Goal: Task Accomplishment & Management: Complete application form

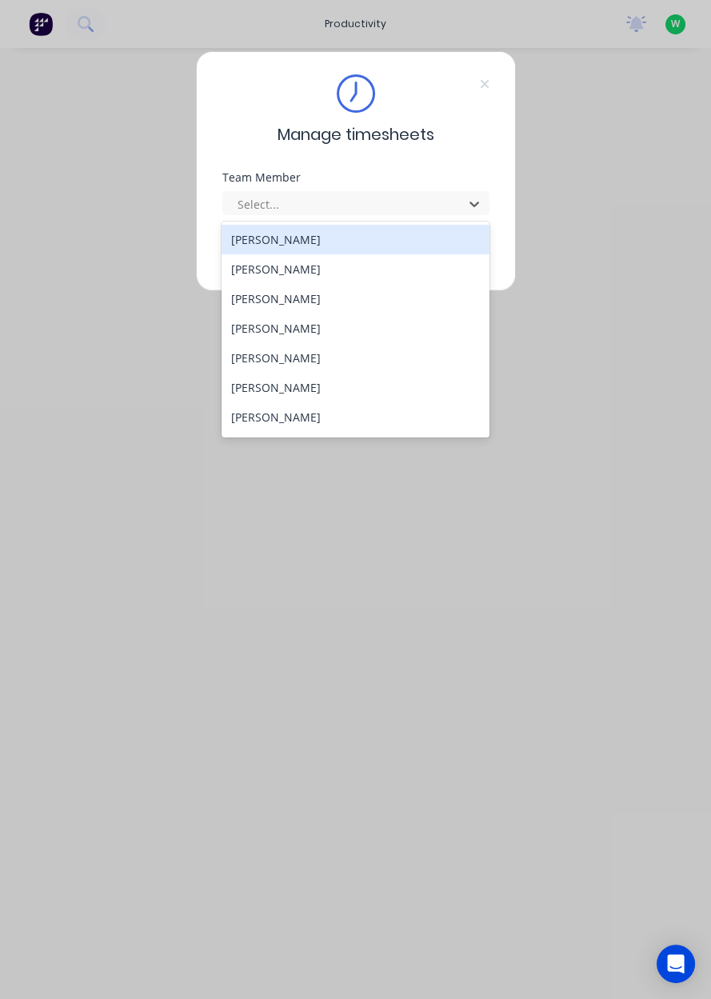
click at [326, 276] on div "[PERSON_NAME]" at bounding box center [356, 269] width 268 height 30
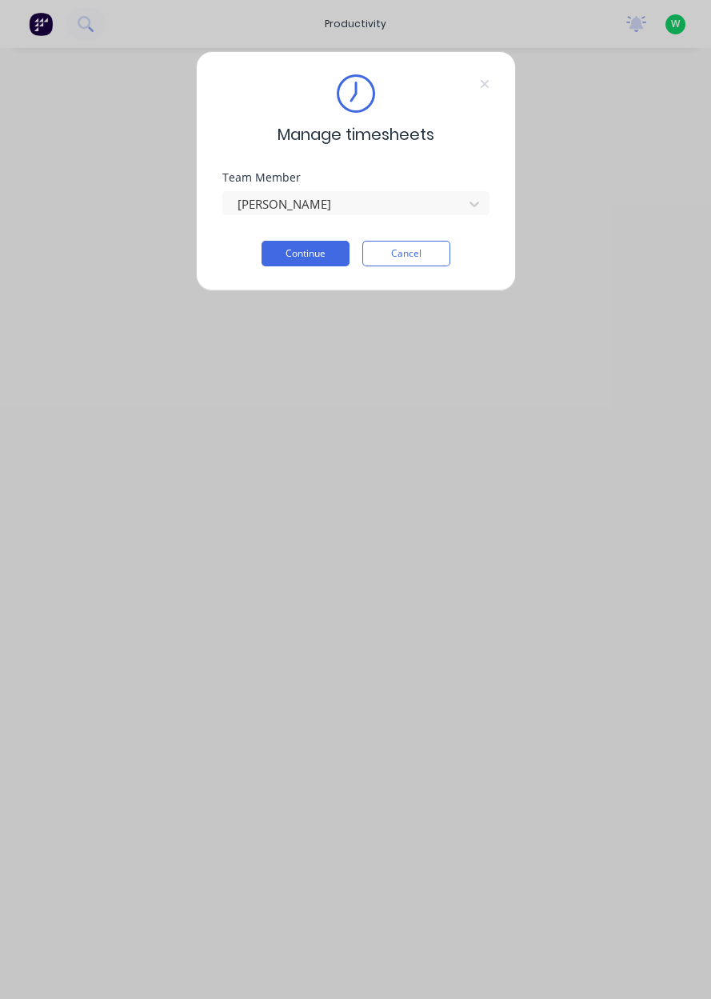
click at [309, 259] on button "Continue" at bounding box center [306, 254] width 88 height 26
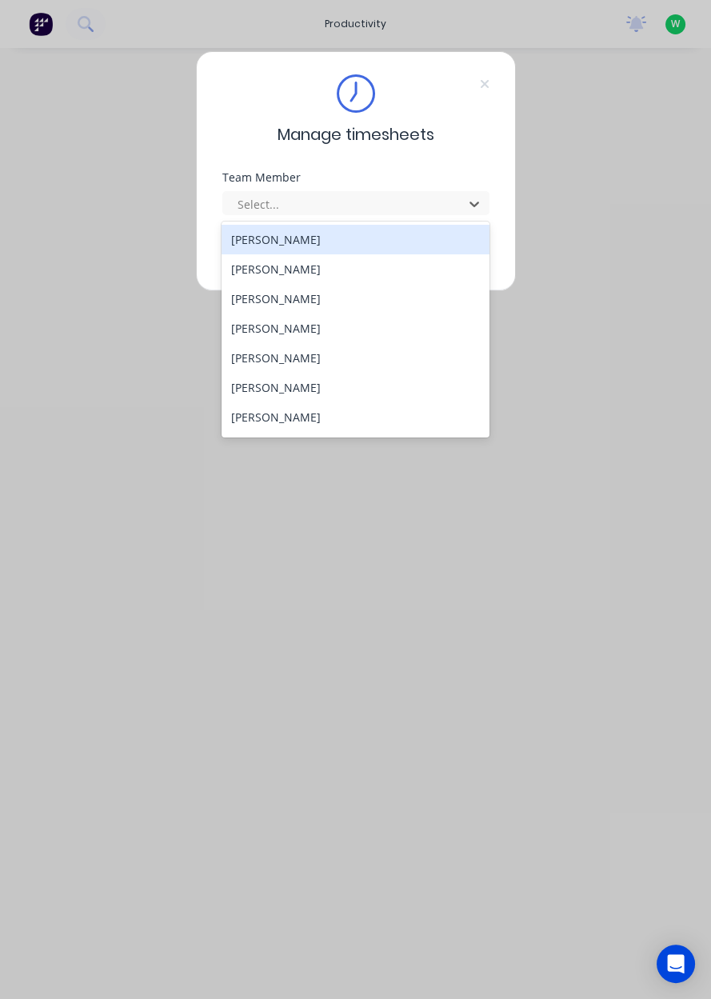
click at [298, 270] on div "[PERSON_NAME]" at bounding box center [356, 269] width 268 height 30
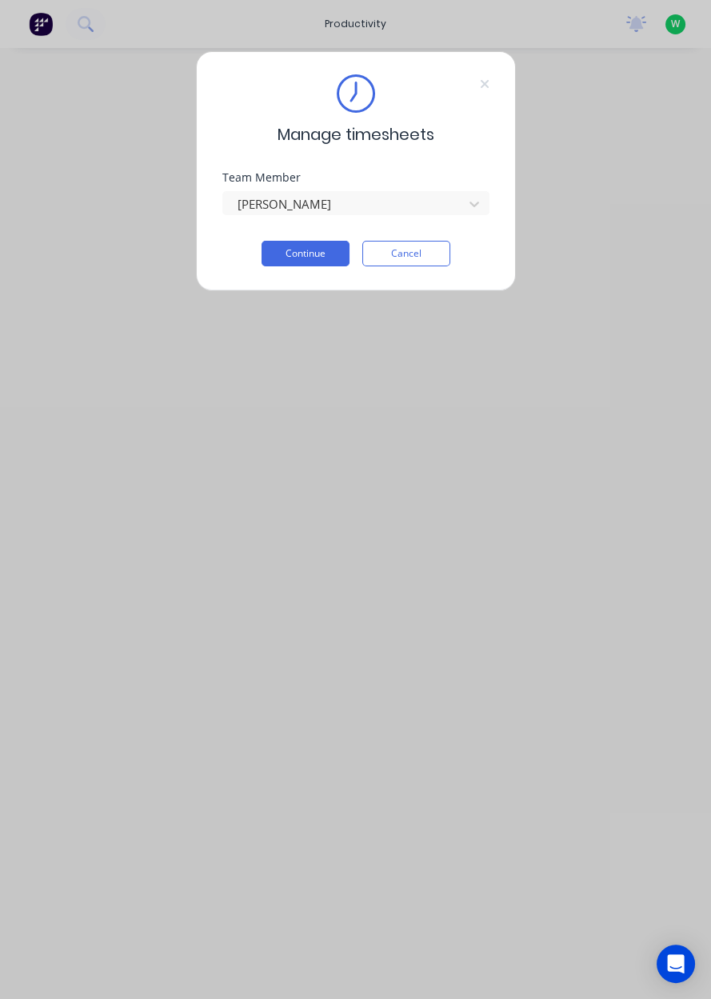
click at [316, 256] on button "Continue" at bounding box center [306, 254] width 88 height 26
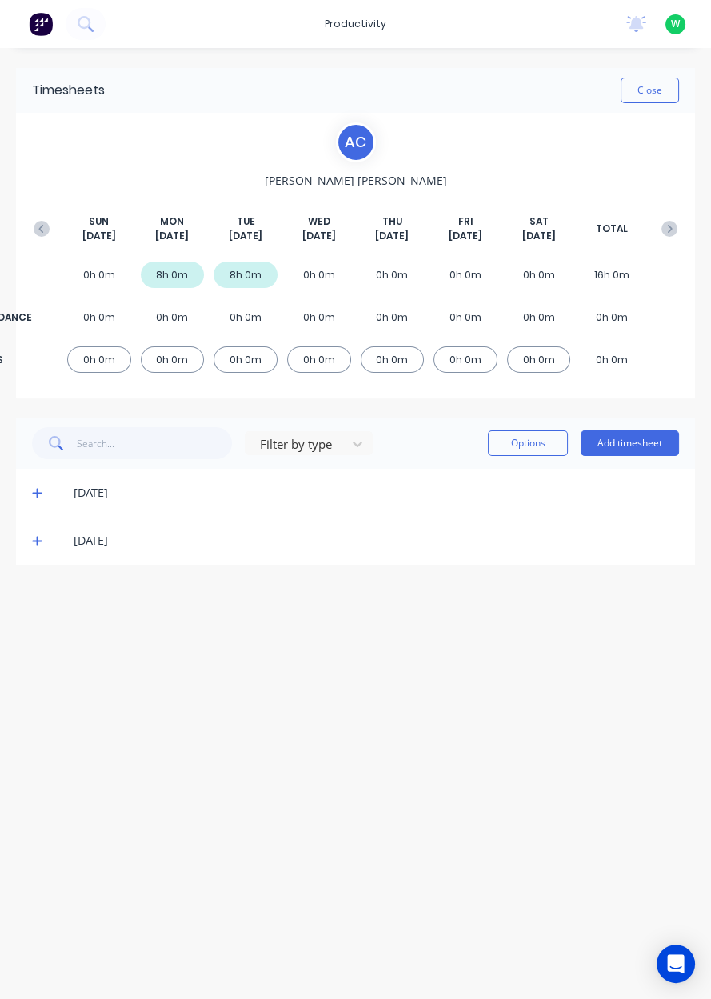
click at [635, 453] on button "Add timesheet" at bounding box center [630, 443] width 98 height 26
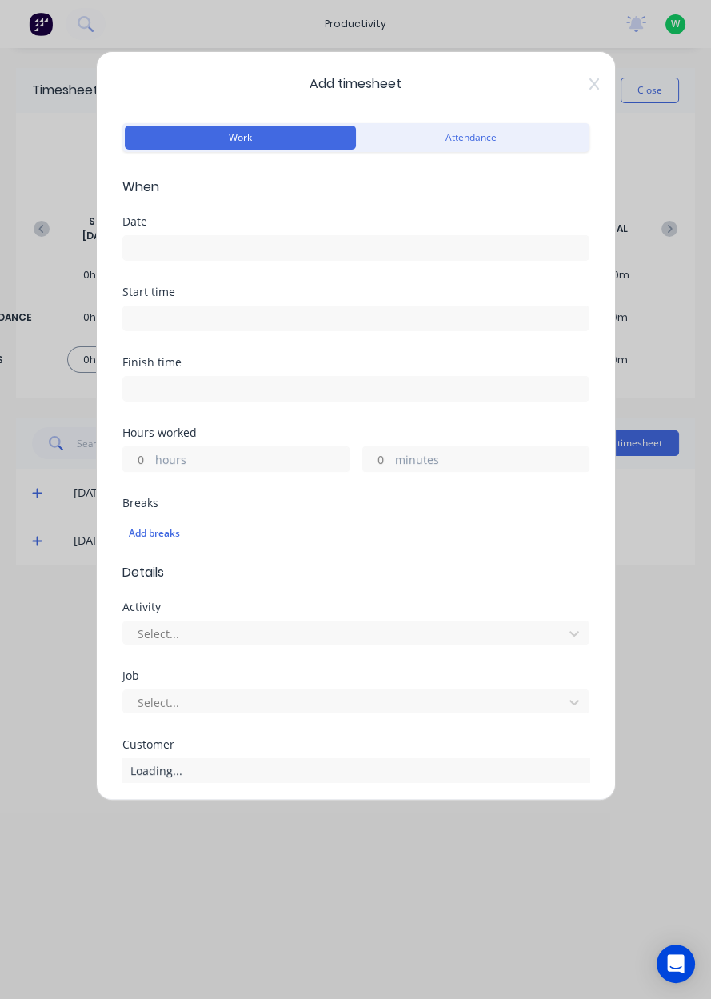
click at [591, 87] on icon at bounding box center [594, 83] width 10 height 11
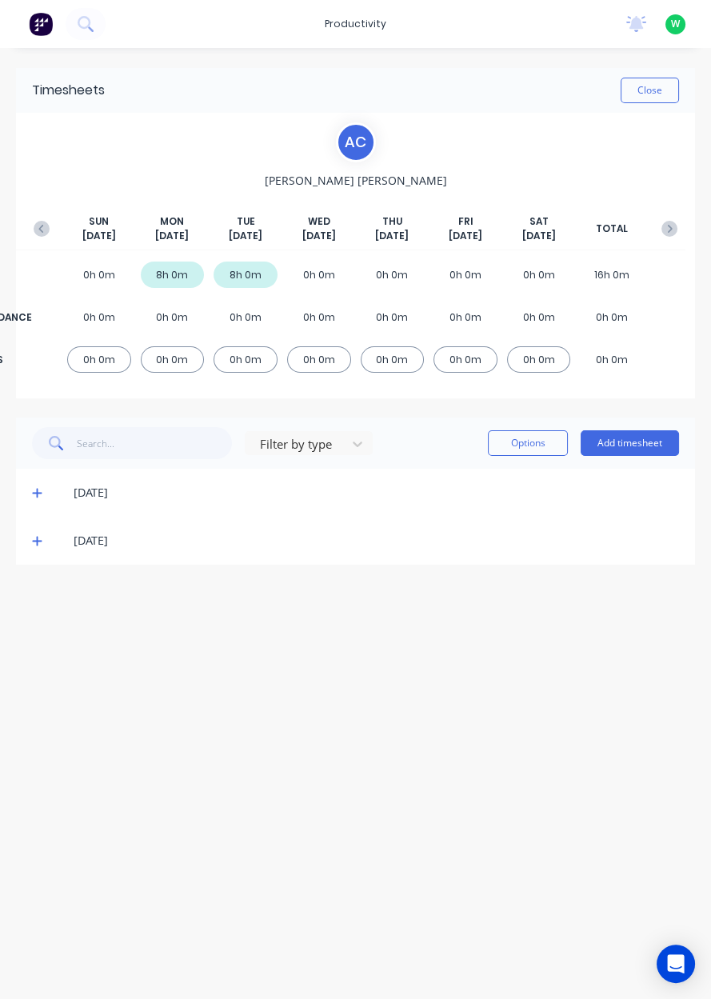
click at [41, 546] on span at bounding box center [40, 541] width 16 height 16
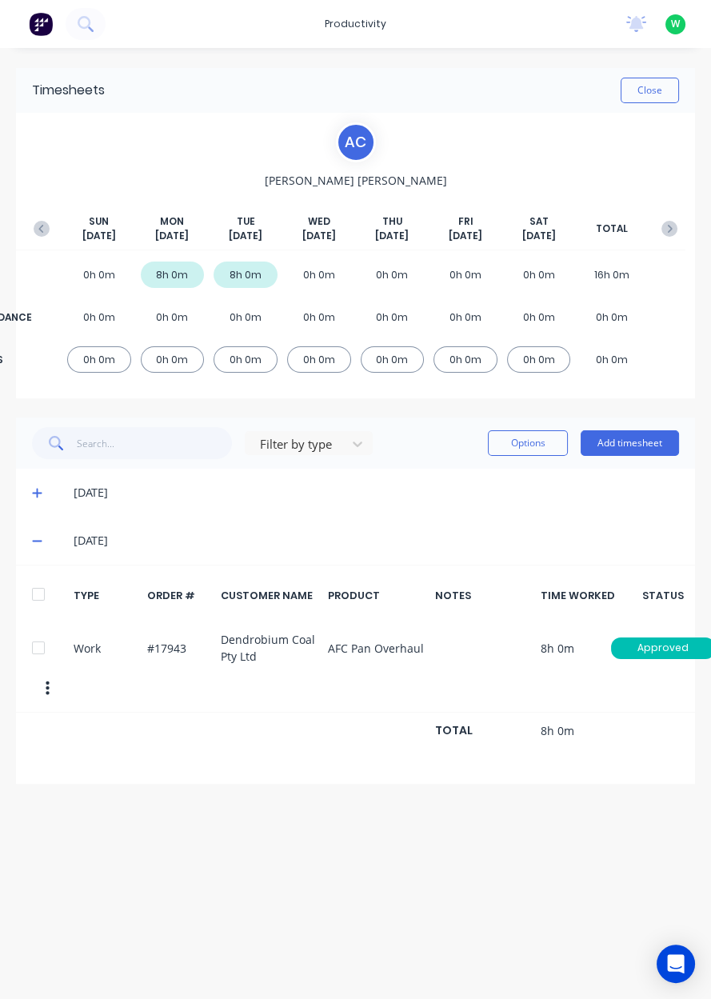
click at [671, 447] on button "Add timesheet" at bounding box center [630, 443] width 98 height 26
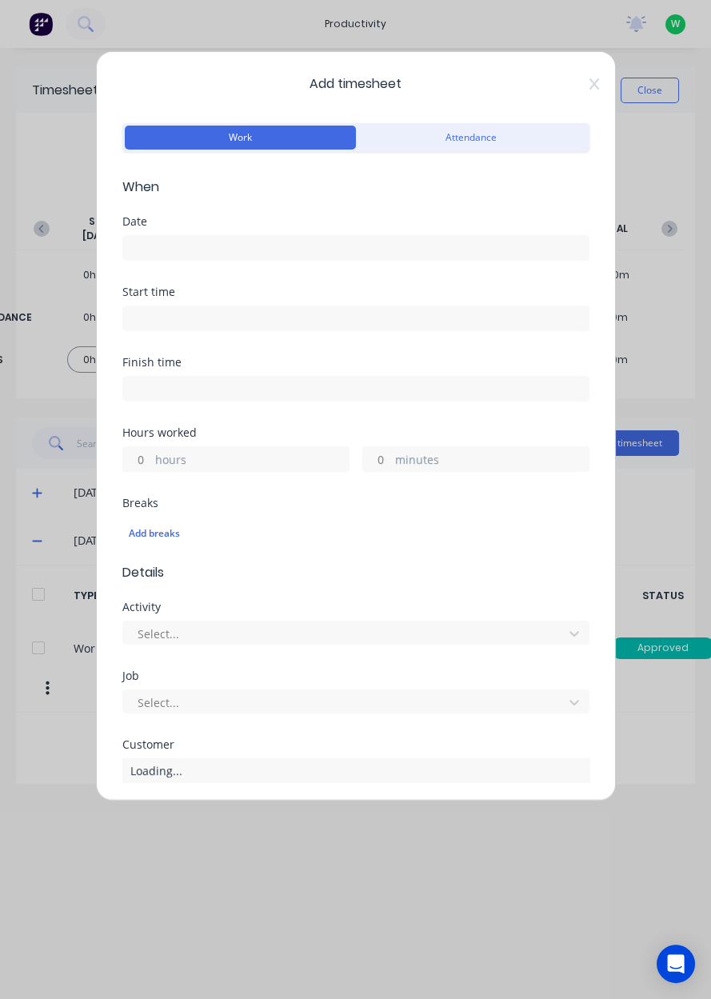
click at [402, 255] on input at bounding box center [356, 248] width 466 height 24
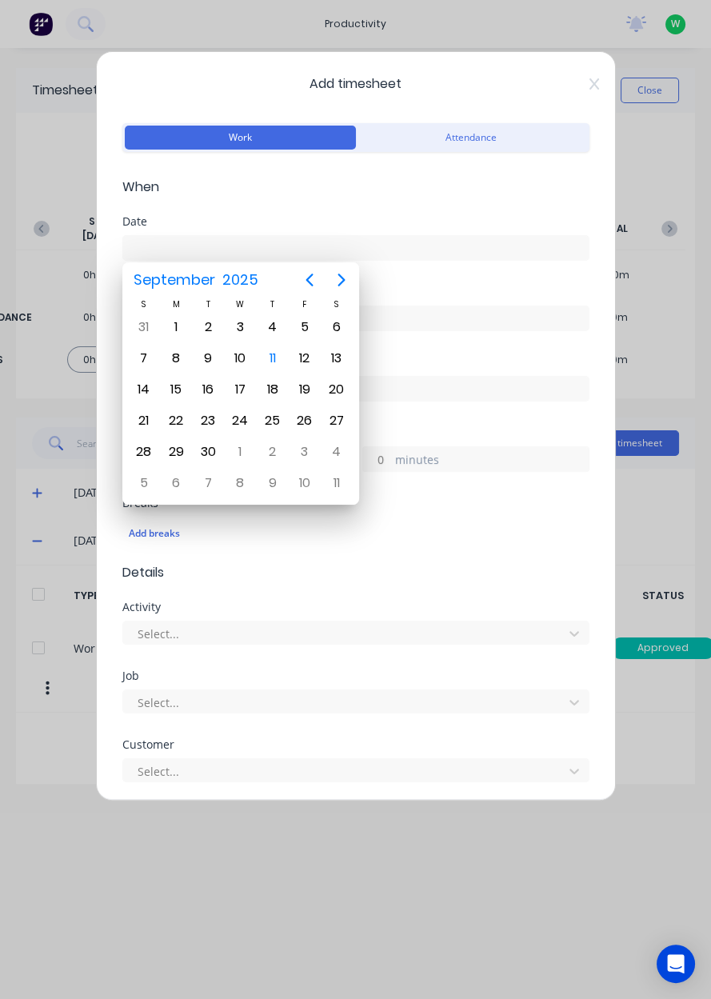
click at [272, 368] on div "11" at bounding box center [272, 358] width 32 height 30
type input "11/09/2025"
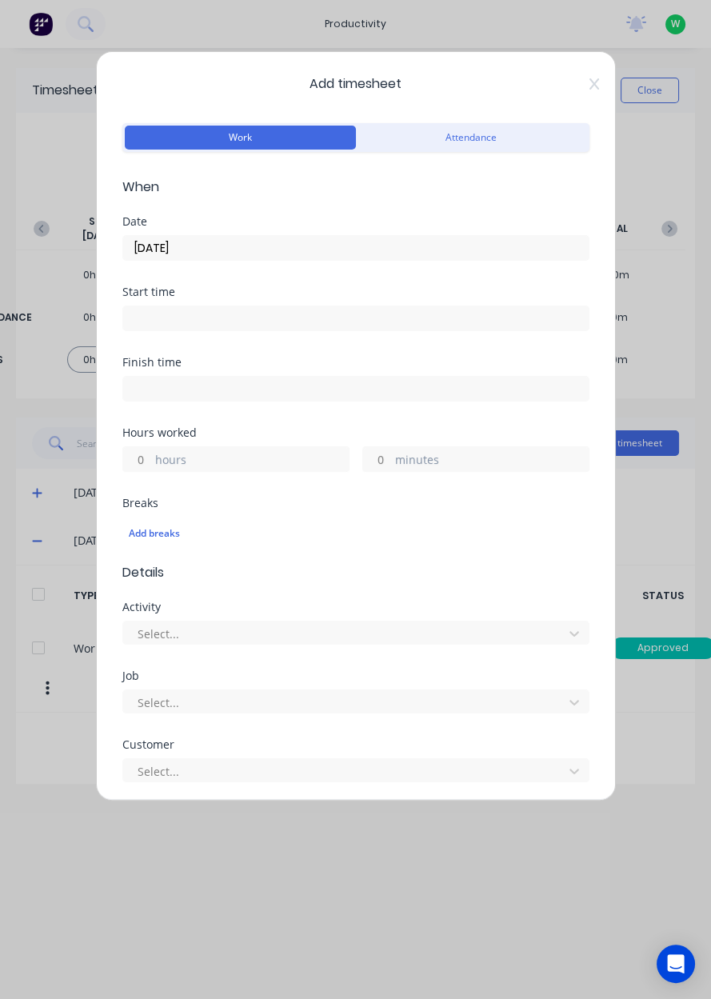
click at [262, 459] on label "hours" at bounding box center [252, 461] width 194 height 20
click at [151, 459] on input "hours" at bounding box center [137, 459] width 28 height 24
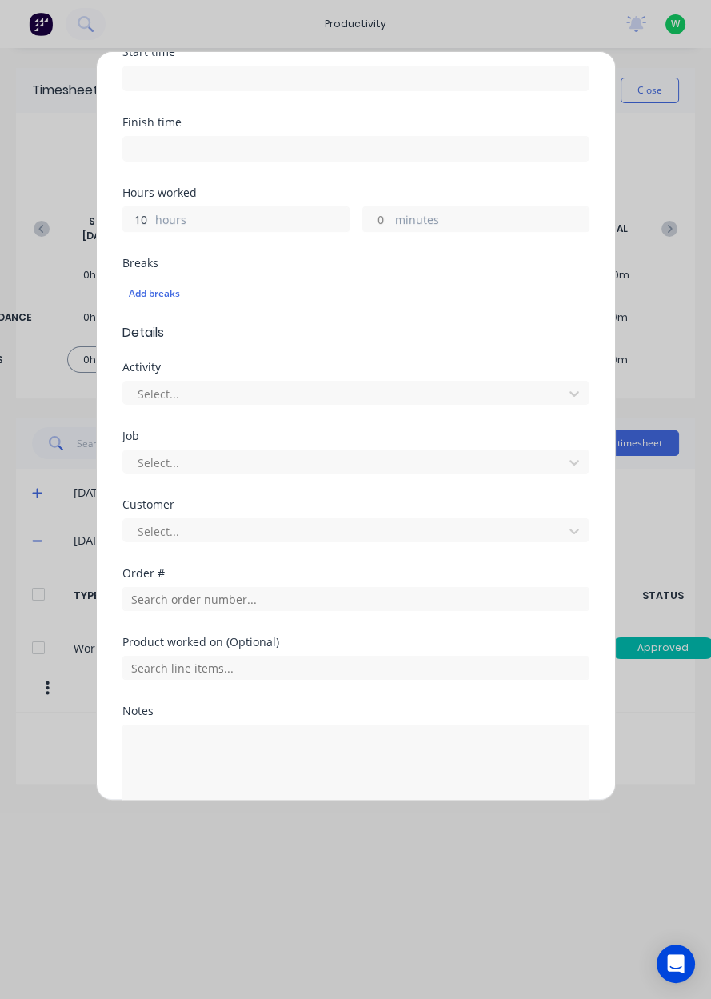
scroll to position [240, 0]
type input "10"
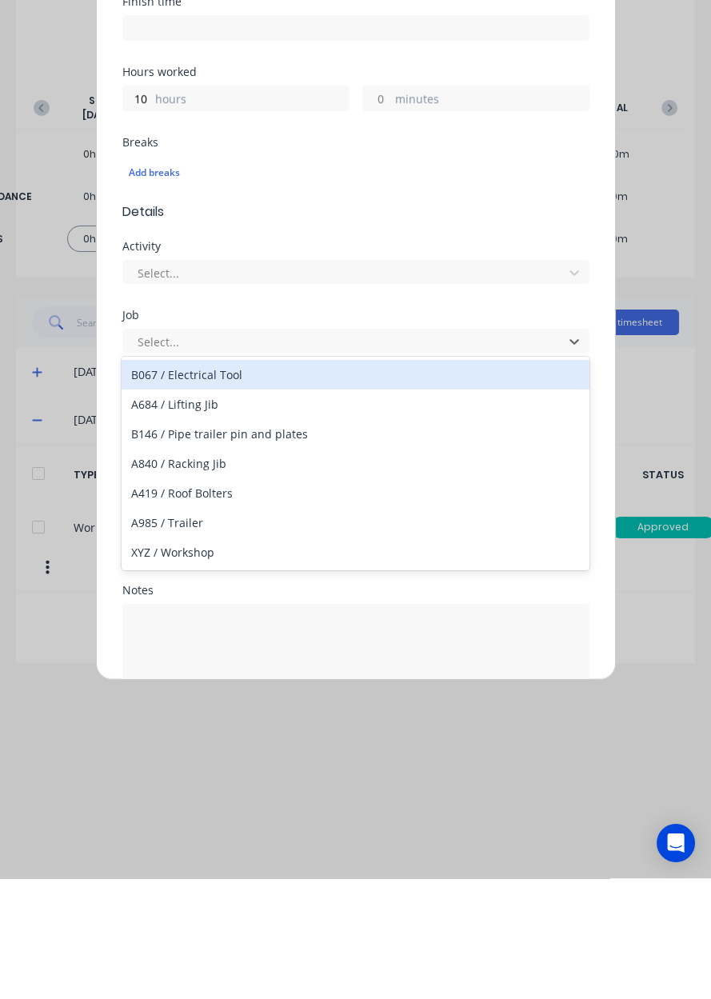
click at [434, 848] on button "Cancel" at bounding box center [430, 848] width 64 height 26
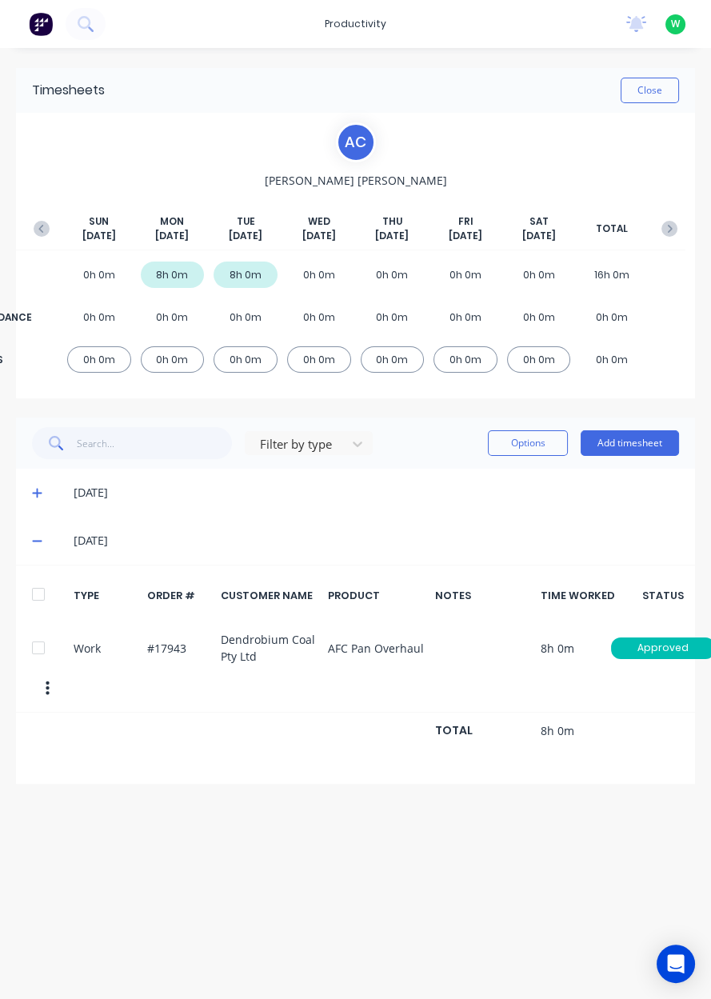
click at [651, 470] on div "[DATE]" at bounding box center [355, 493] width 679 height 48
click at [627, 453] on button "Add timesheet" at bounding box center [630, 443] width 98 height 26
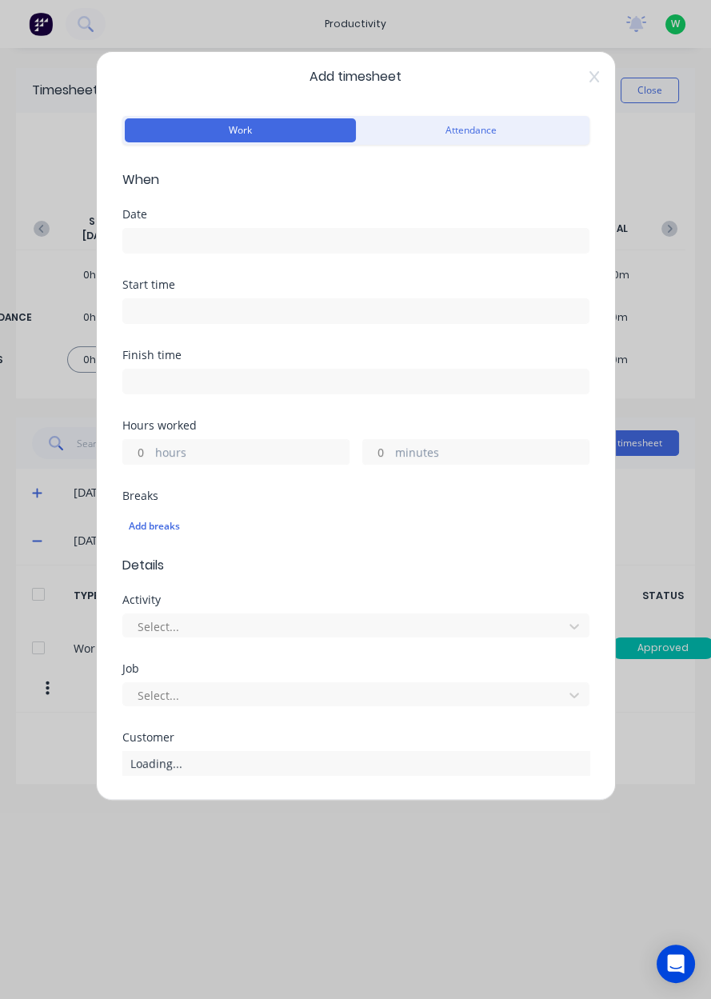
scroll to position [151, 0]
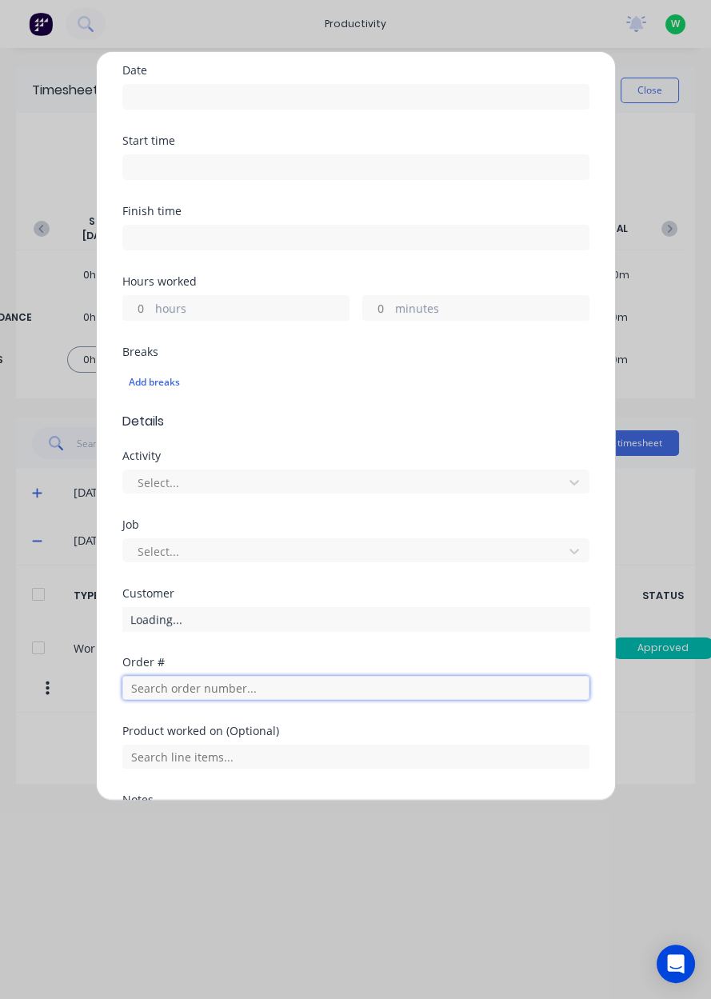
click at [313, 691] on input "text" at bounding box center [355, 688] width 467 height 24
type input "17943"
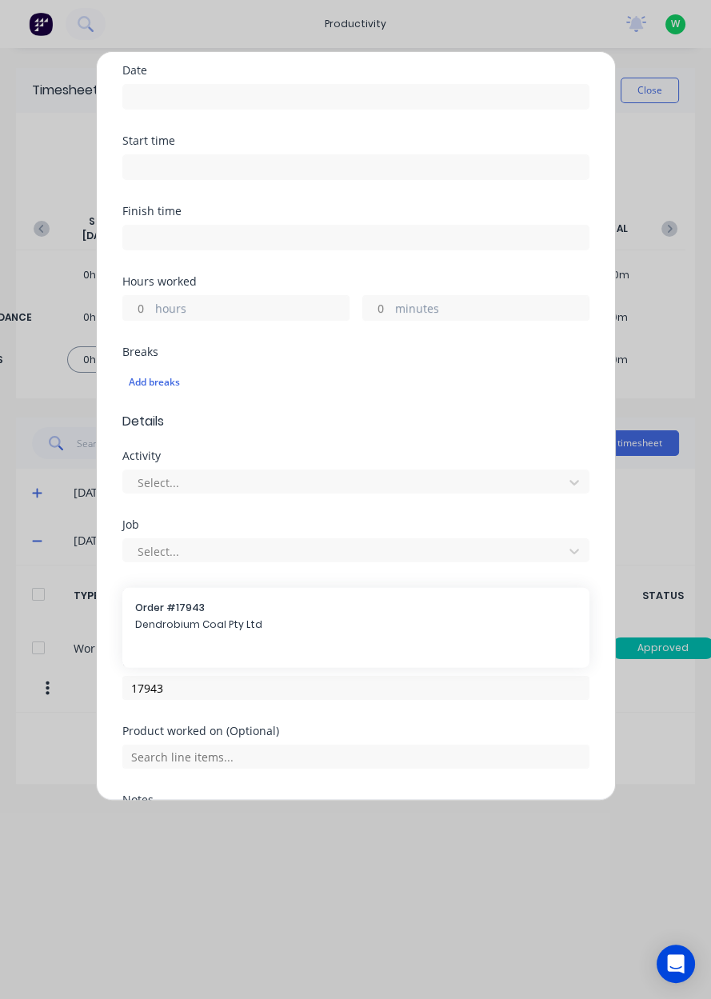
click at [292, 628] on span "Dendrobium Coal Pty Ltd" at bounding box center [356, 625] width 442 height 14
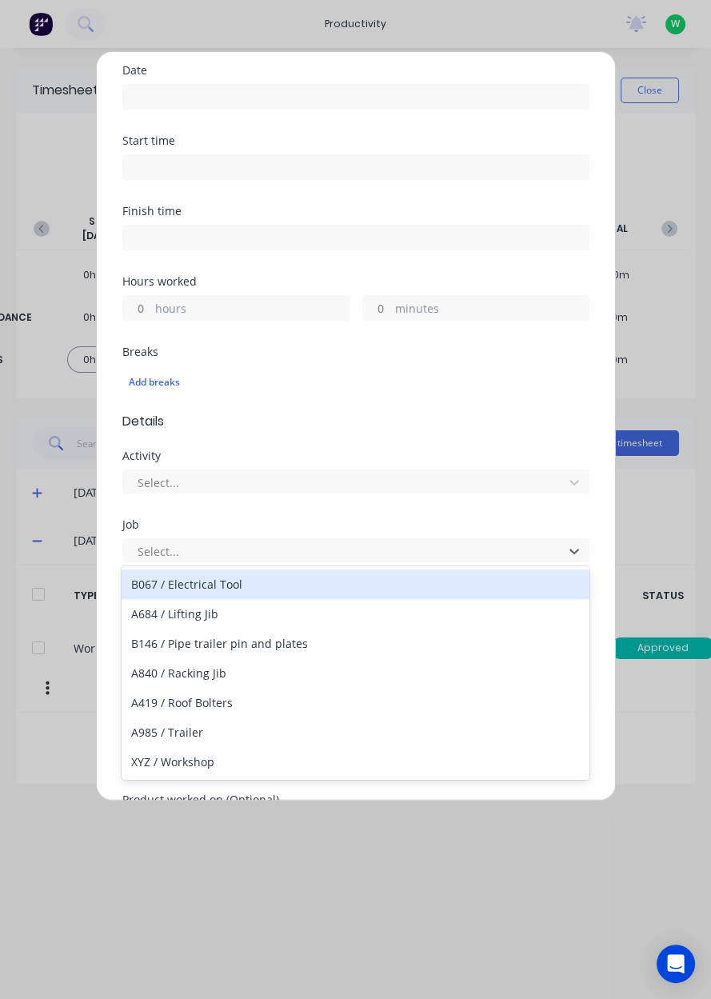
type input "b"
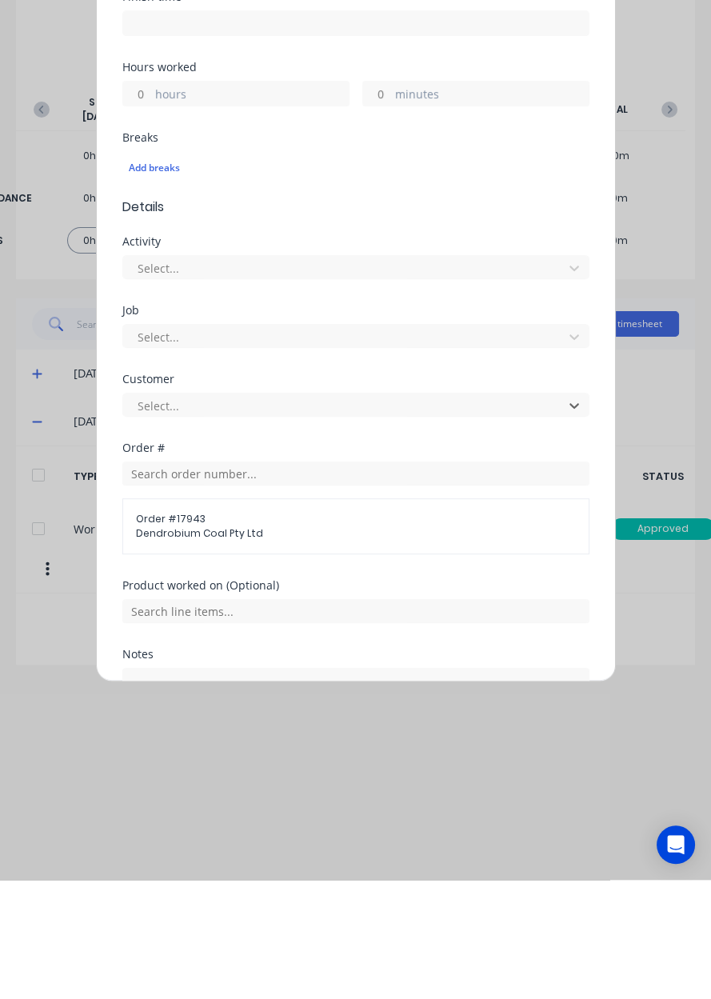
scroll to position [246, 0]
click at [392, 727] on input "text" at bounding box center [355, 731] width 467 height 24
click at [330, 814] on span "AFC Pan Overhaul" at bounding box center [369, 810] width 416 height 14
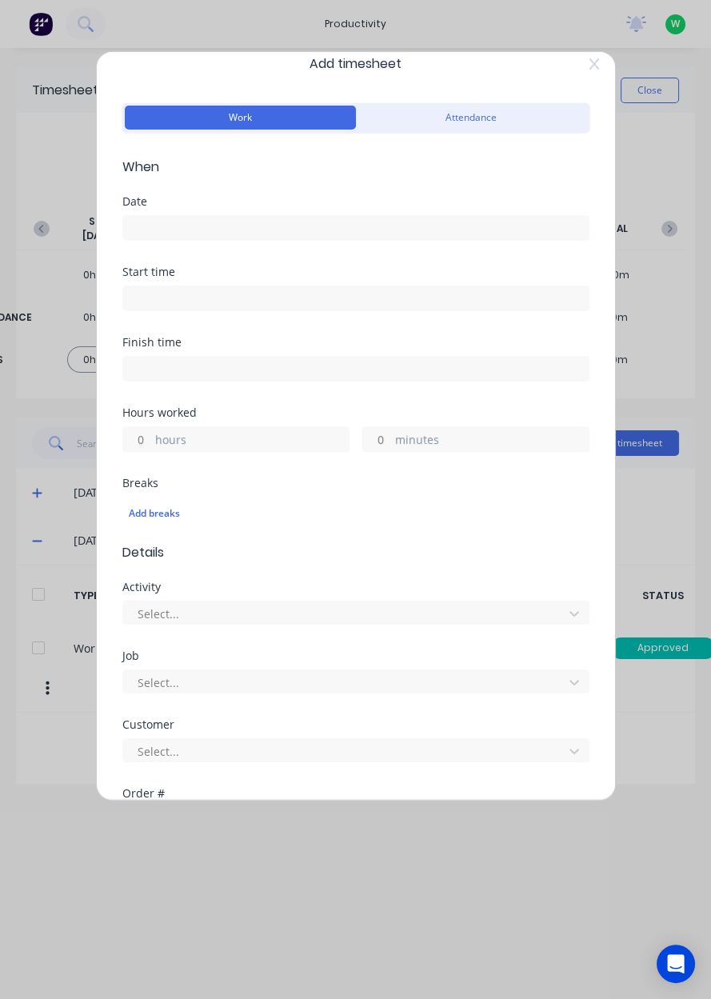
scroll to position [0, 0]
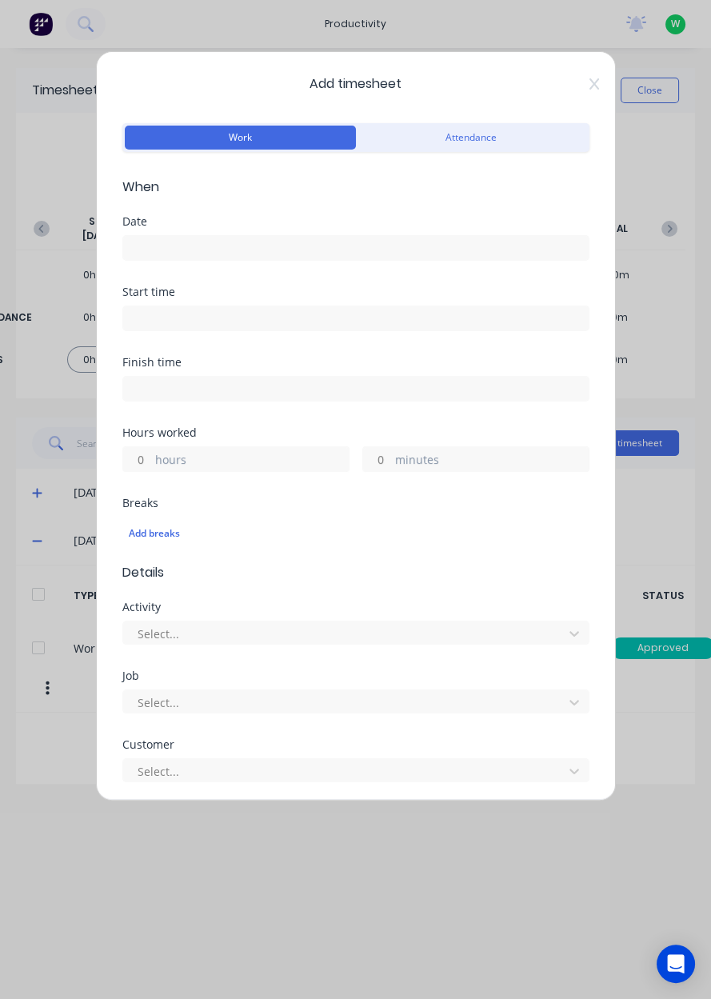
click at [341, 247] on input at bounding box center [356, 248] width 466 height 24
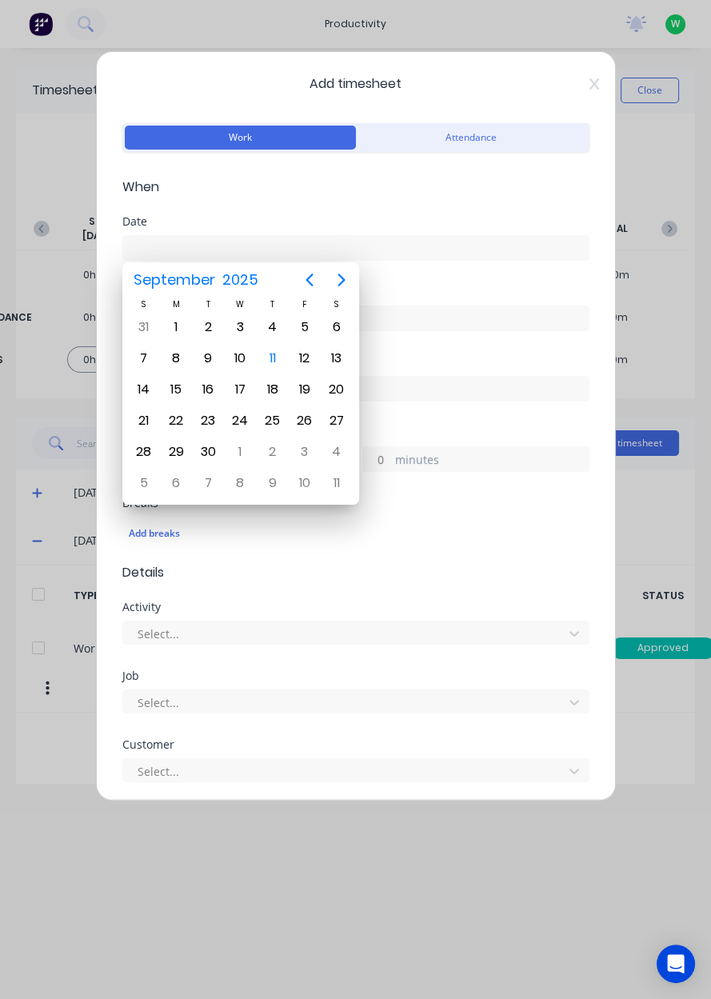
click at [276, 360] on div "11" at bounding box center [273, 358] width 24 height 24
type input "11/09/2025"
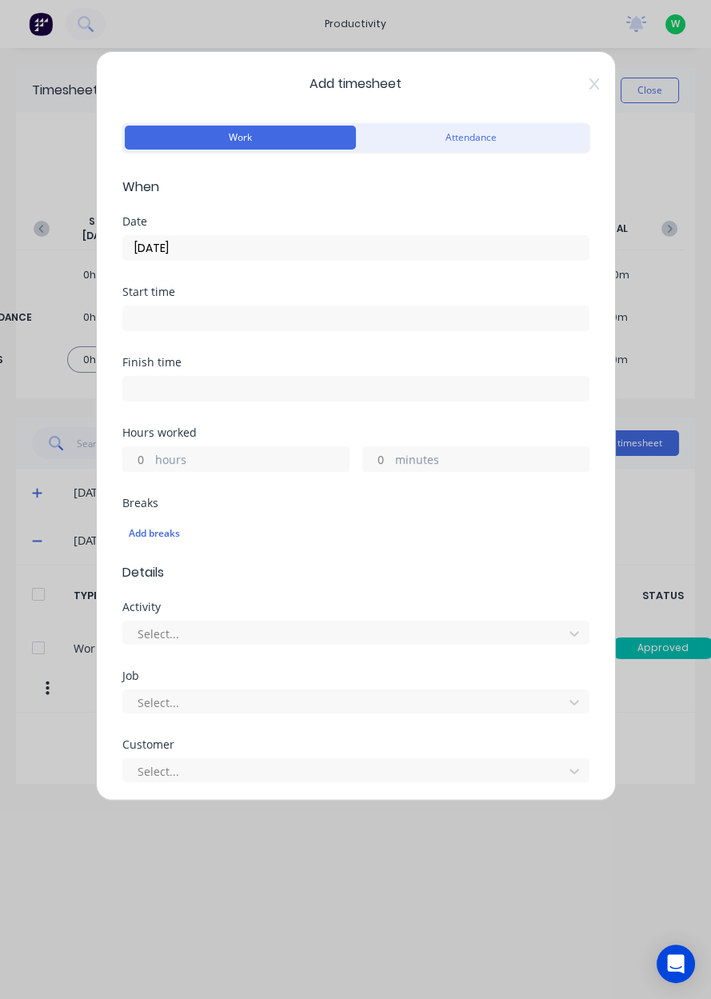
click at [256, 461] on label "hours" at bounding box center [252, 461] width 194 height 20
click at [151, 461] on input "hours" at bounding box center [137, 459] width 28 height 24
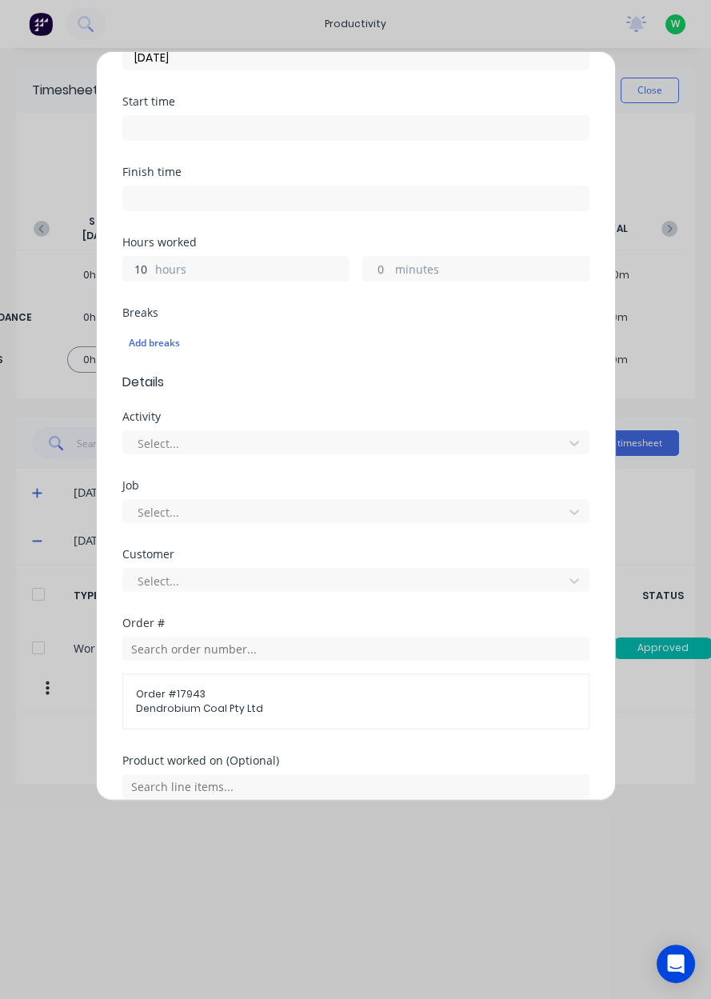
scroll to position [191, 0]
type input "10"
click at [407, 463] on div "Activity Select..." at bounding box center [355, 444] width 467 height 69
click at [402, 545] on div "Job Select..." at bounding box center [355, 513] width 467 height 69
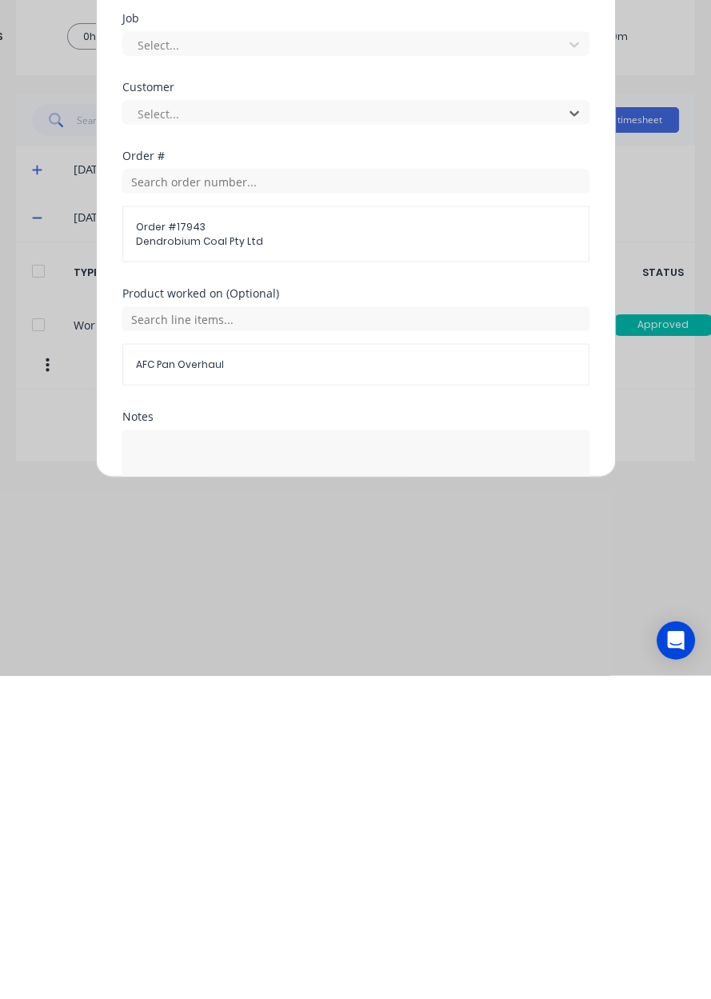
scroll to position [386, 0]
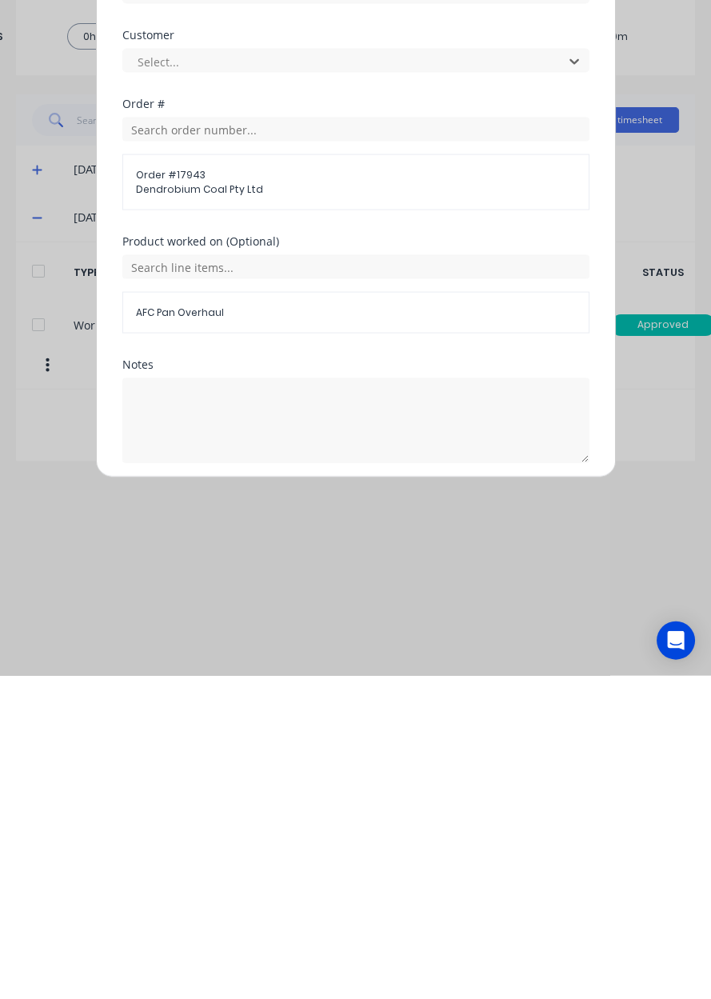
click at [327, 825] on button "Add manual time entry" at bounding box center [317, 825] width 135 height 26
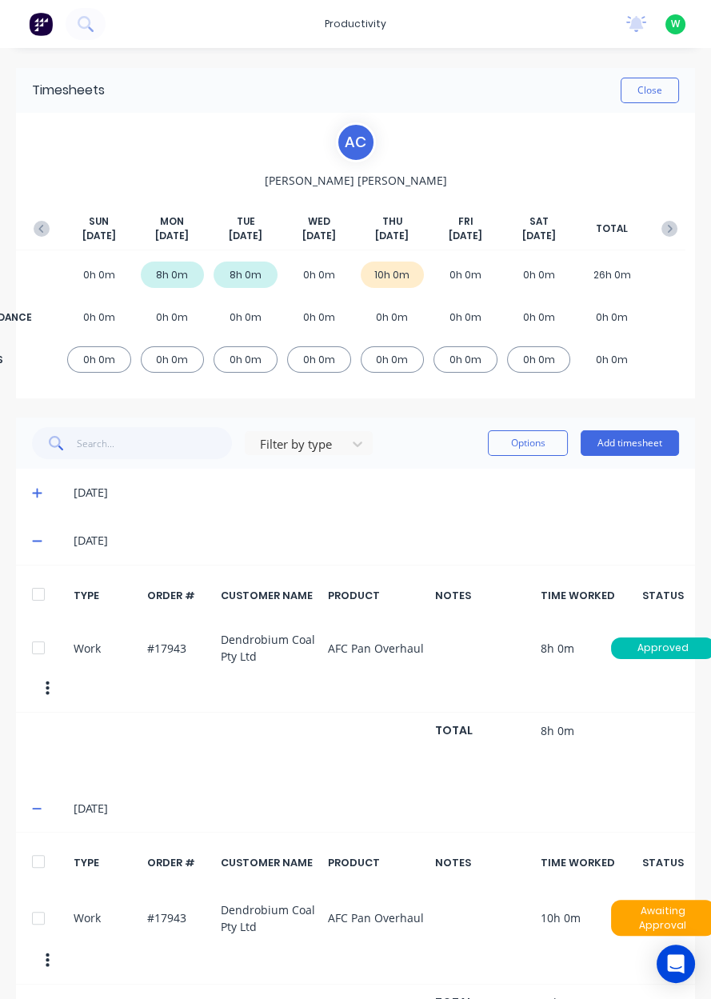
click at [649, 446] on button "Add timesheet" at bounding box center [630, 443] width 98 height 26
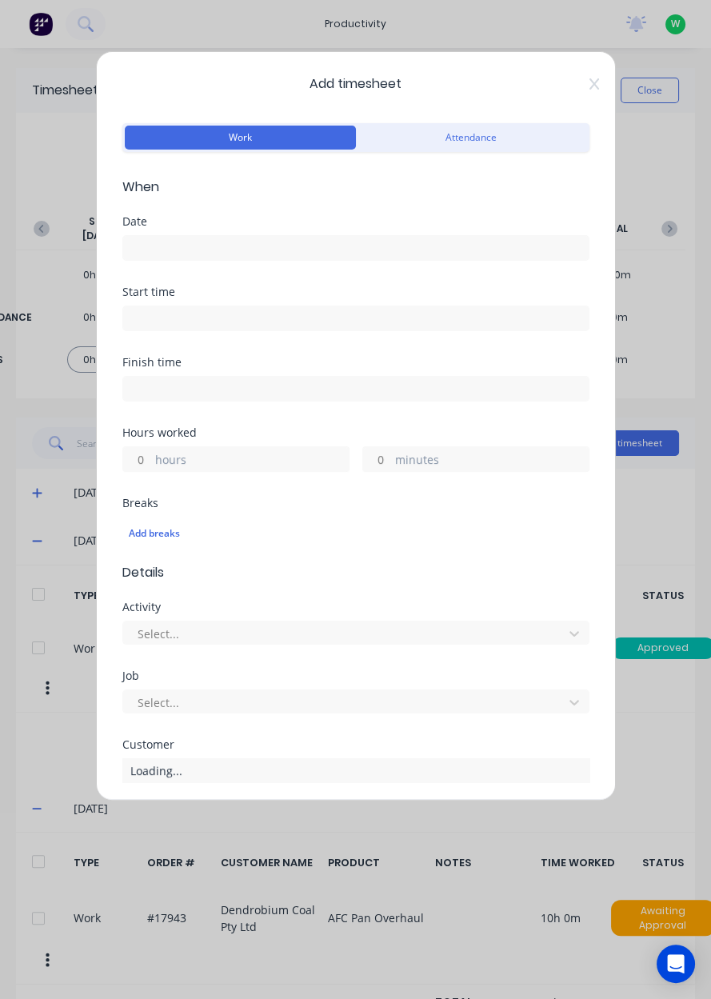
click at [338, 254] on input at bounding box center [356, 248] width 466 height 24
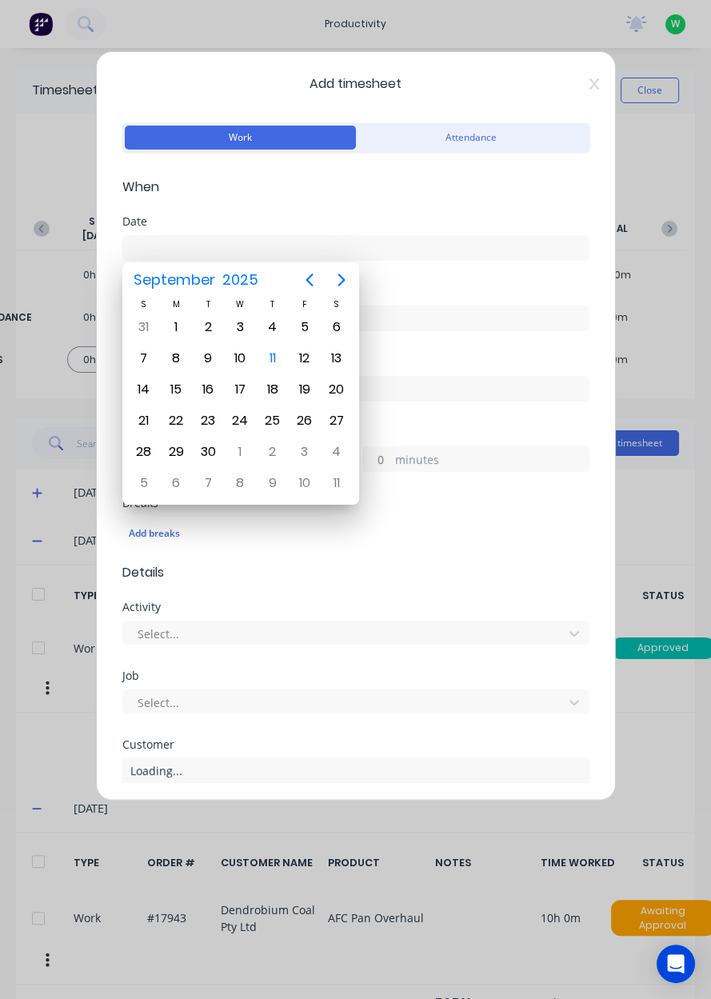
click at [270, 366] on div "11" at bounding box center [273, 358] width 24 height 24
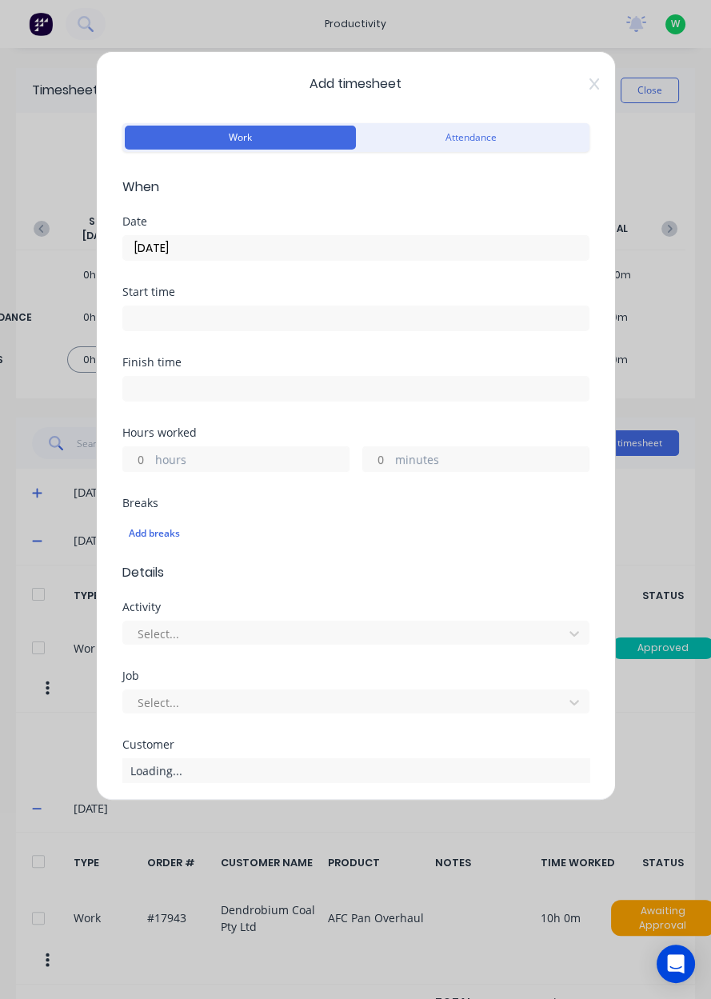
click at [336, 259] on label "11/09/2025" at bounding box center [355, 248] width 467 height 26
click at [336, 259] on input "11/09/2025" at bounding box center [356, 248] width 466 height 24
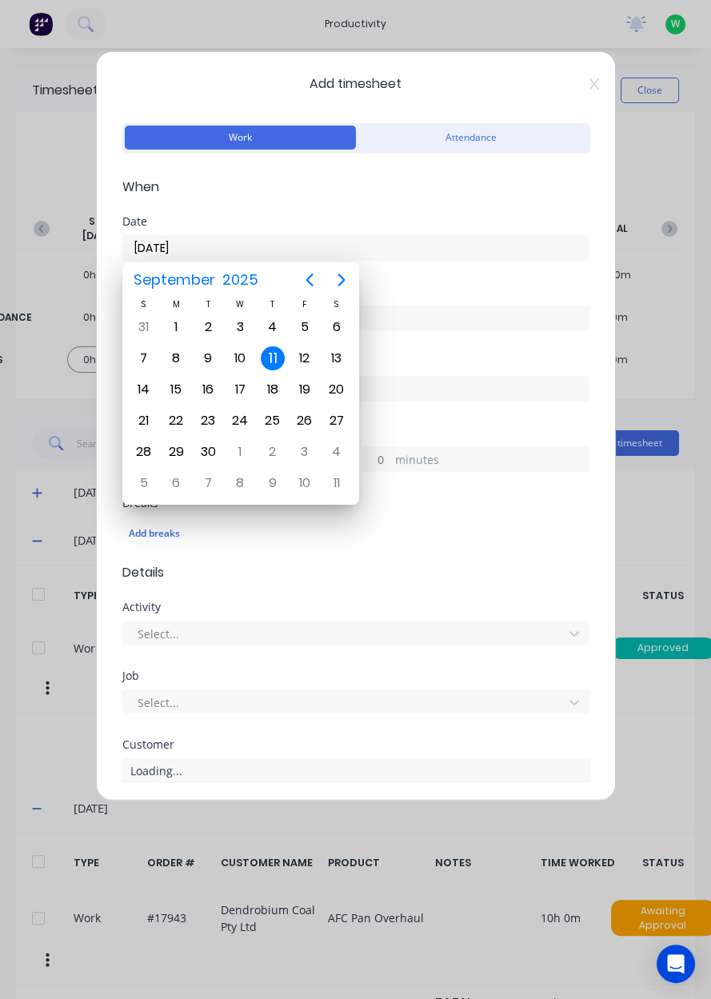
click at [245, 359] on div "10" at bounding box center [240, 358] width 24 height 24
type input "10/09/2025"
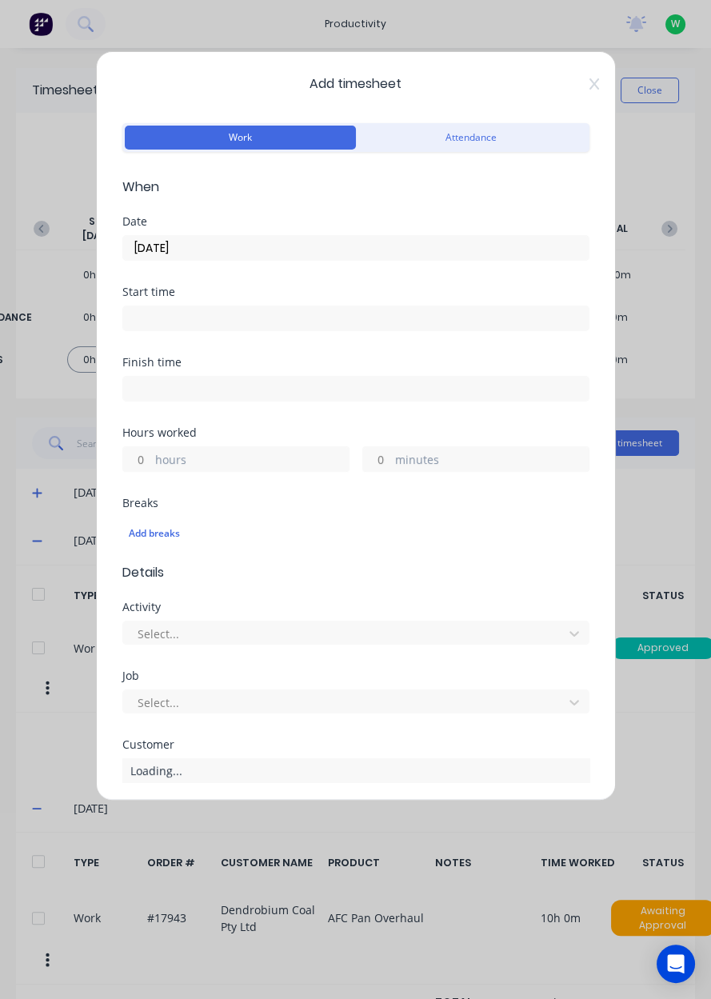
click at [300, 459] on label "hours" at bounding box center [252, 461] width 194 height 20
click at [151, 459] on input "hours" at bounding box center [137, 459] width 28 height 24
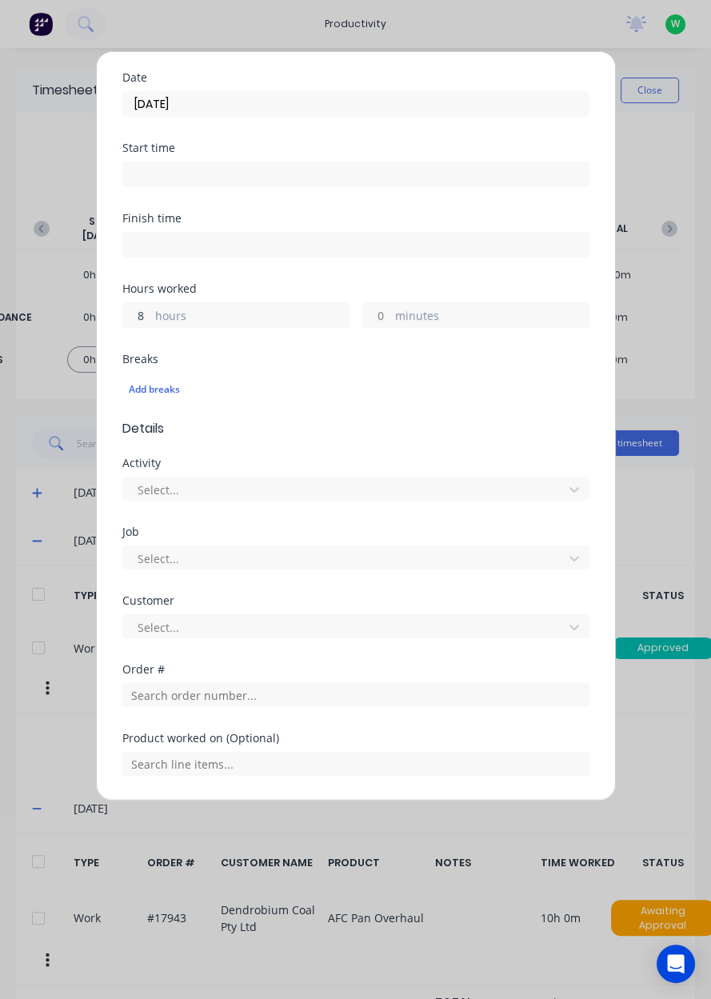
scroll to position [147, 0]
type input "8"
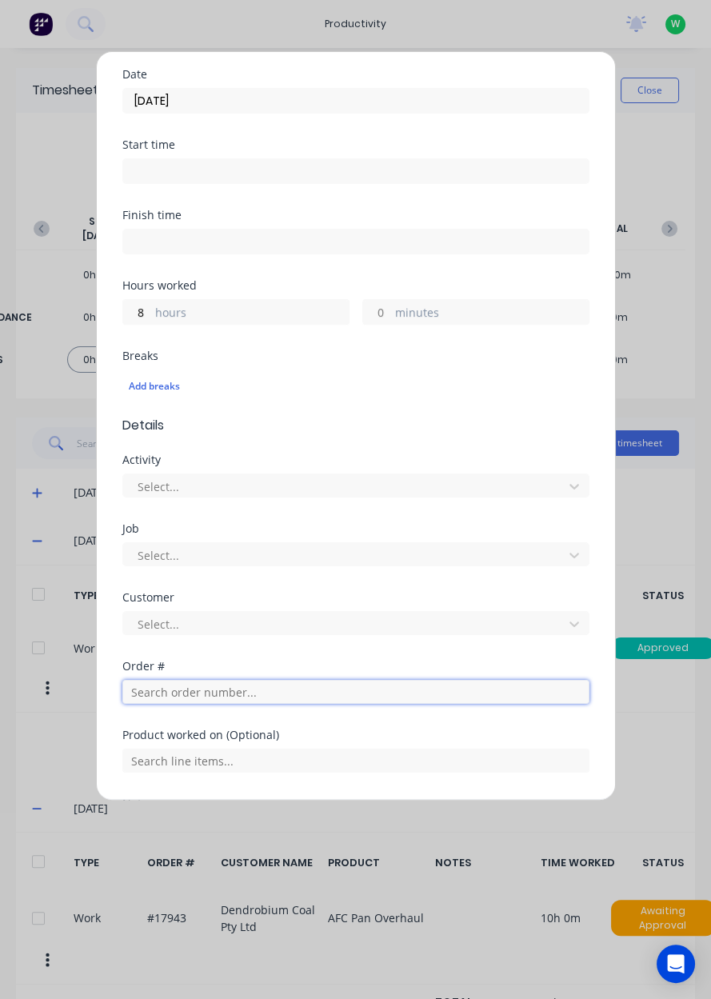
click at [302, 695] on input "text" at bounding box center [355, 692] width 467 height 24
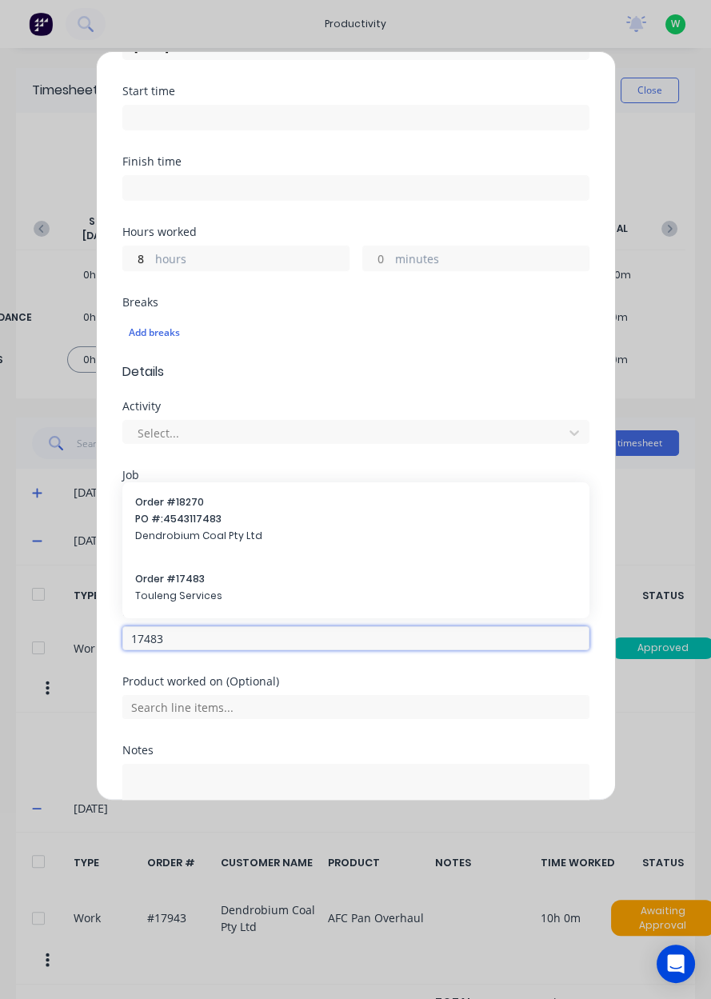
scroll to position [235, 0]
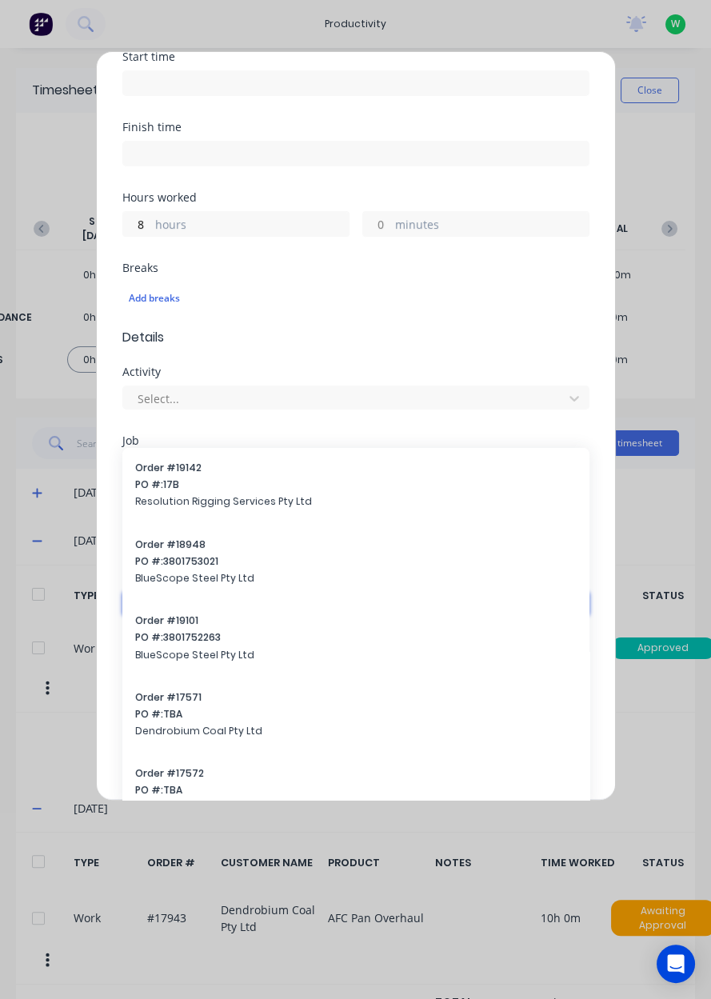
type input "17483"
click at [155, 767] on div "Order # 17572 PO #: TBA Dendrobium Coal Pty Ltd" at bounding box center [356, 792] width 442 height 51
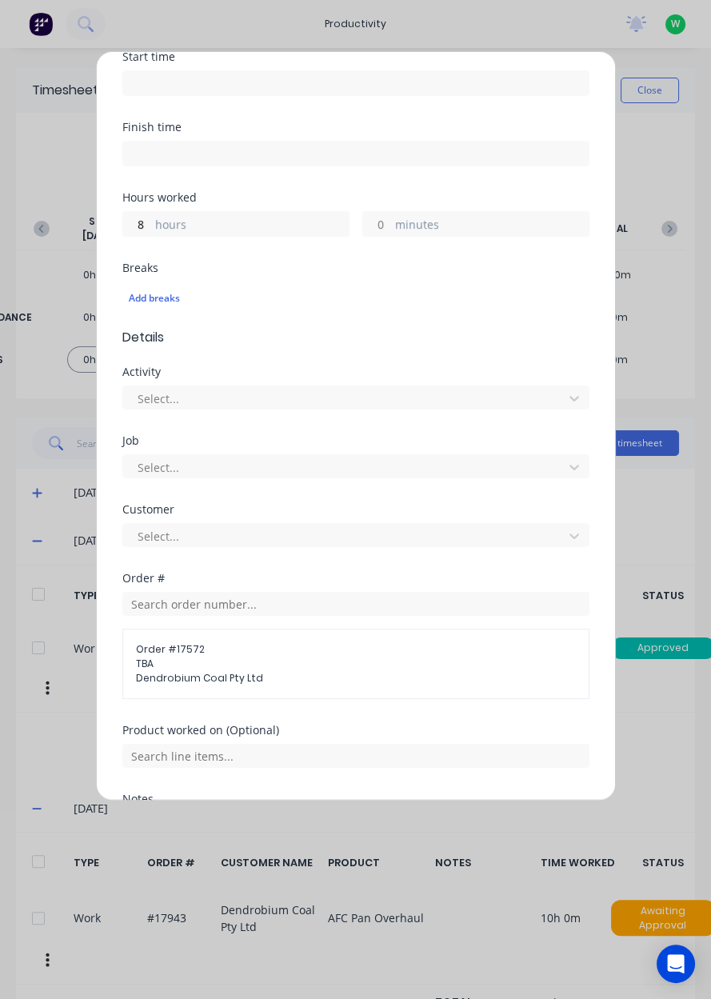
scroll to position [242, 0]
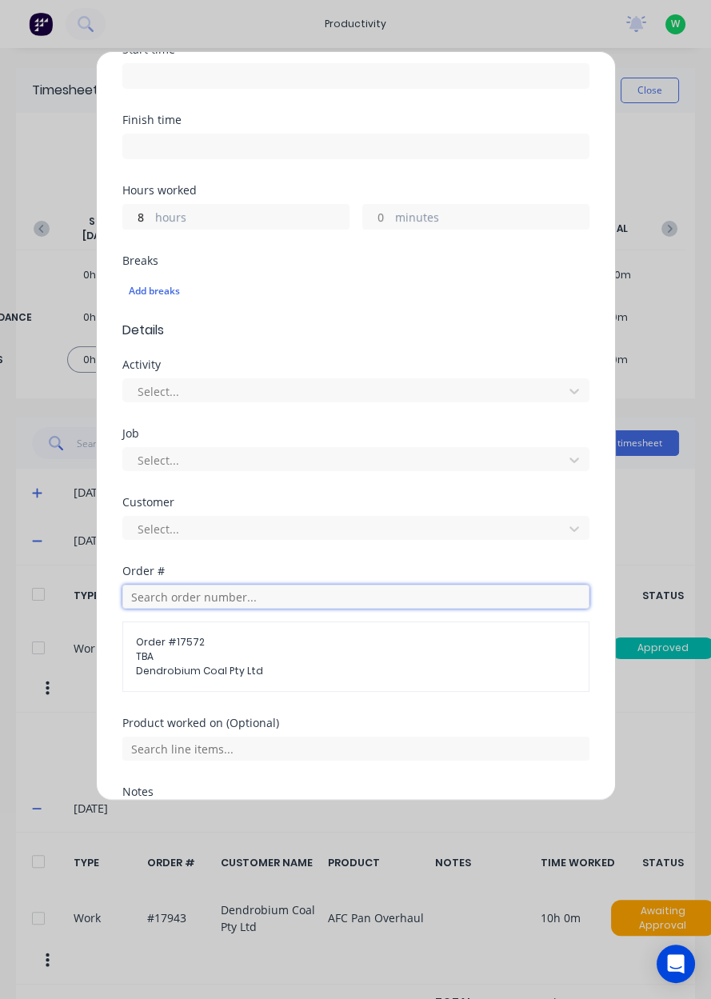
click at [374, 601] on input "text" at bounding box center [355, 597] width 467 height 24
type input "17483"
click at [394, 599] on input "text" at bounding box center [355, 597] width 467 height 24
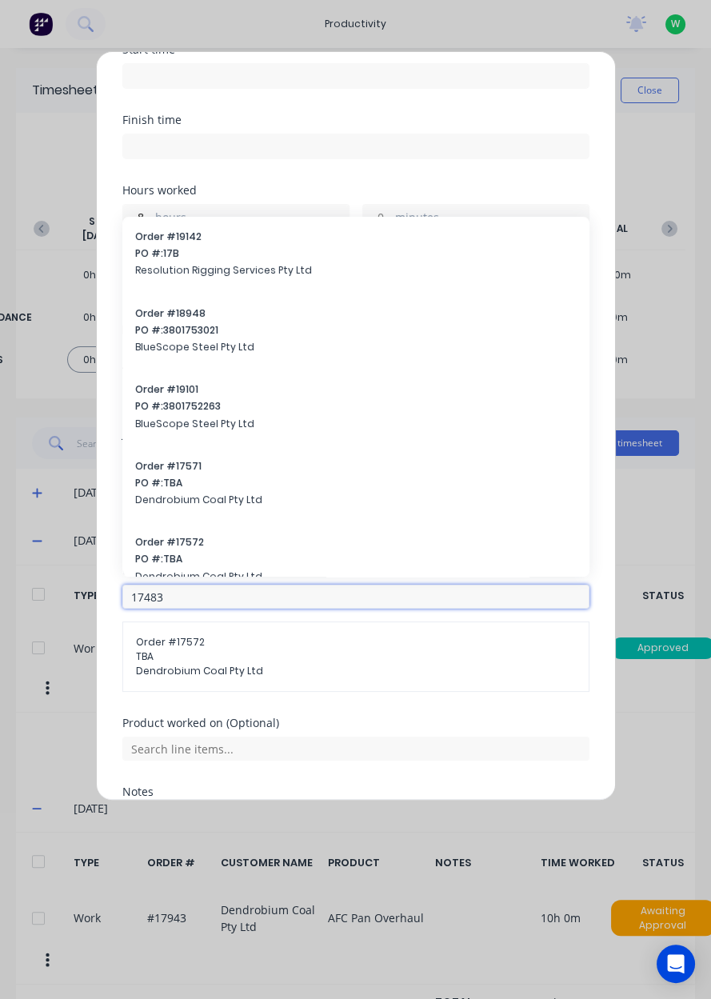
type input "17483"
click at [189, 540] on span "Order # 17572" at bounding box center [356, 542] width 442 height 14
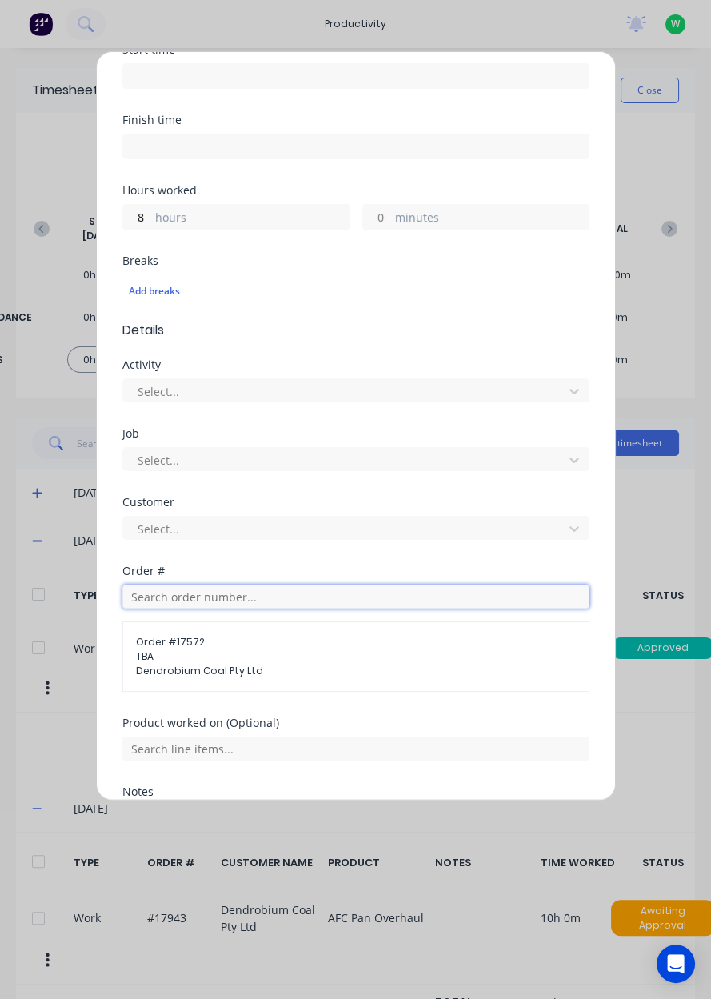
click at [262, 600] on input "text" at bounding box center [355, 597] width 467 height 24
type input "17483"
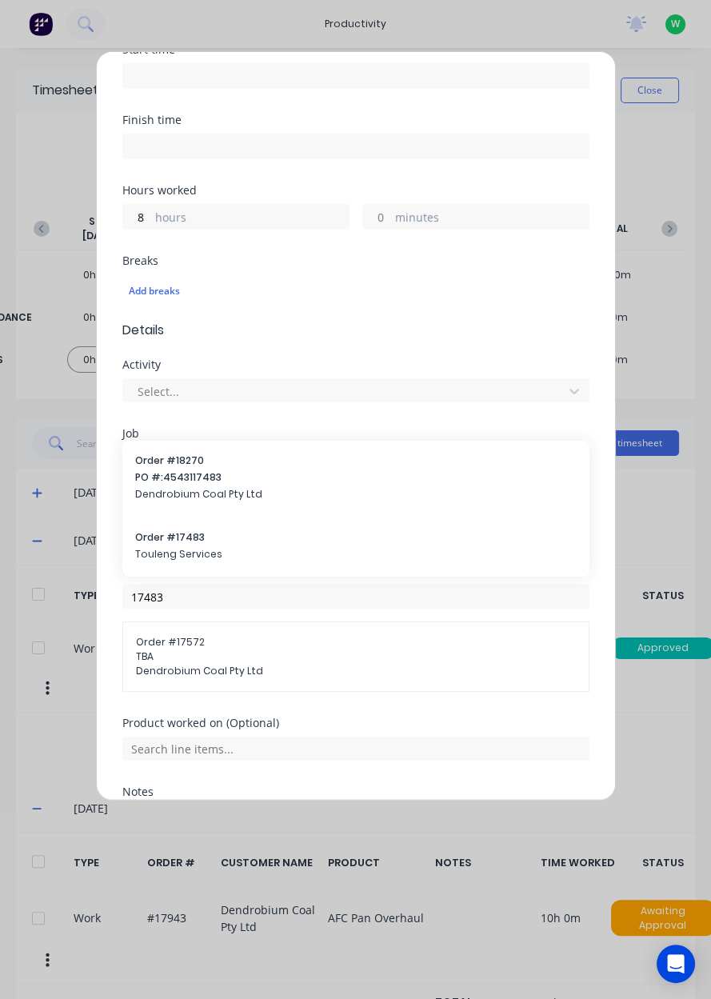
click at [173, 547] on span "Touleng Services" at bounding box center [356, 554] width 442 height 14
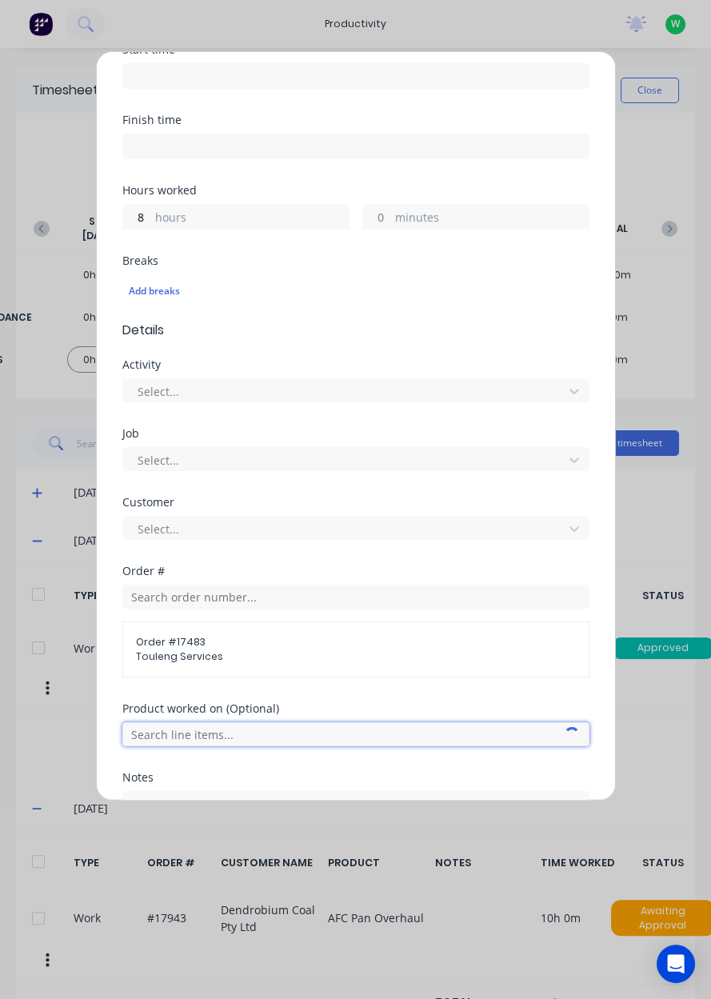
click at [348, 731] on input "text" at bounding box center [355, 735] width 467 height 24
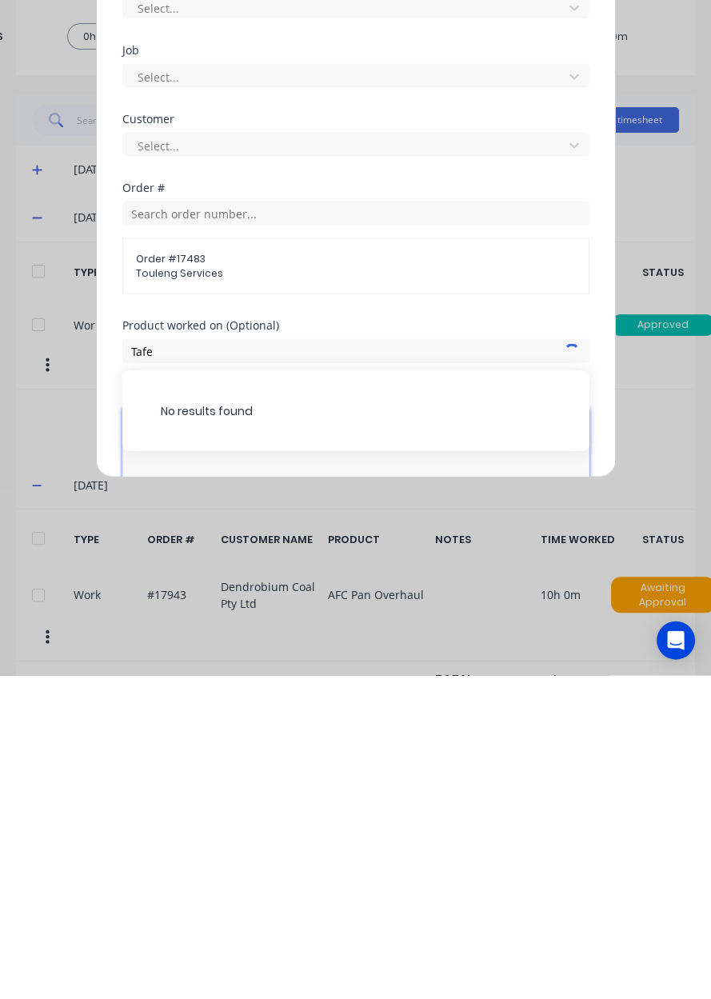
scroll to position [333, 0]
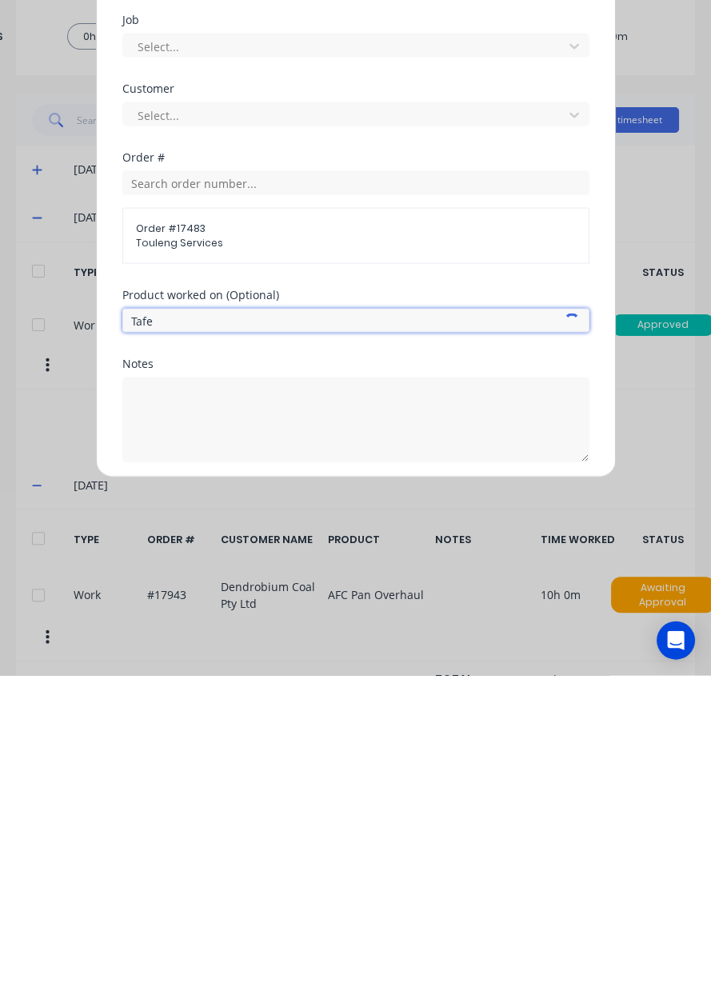
click at [425, 649] on input "Tafe" at bounding box center [355, 644] width 467 height 24
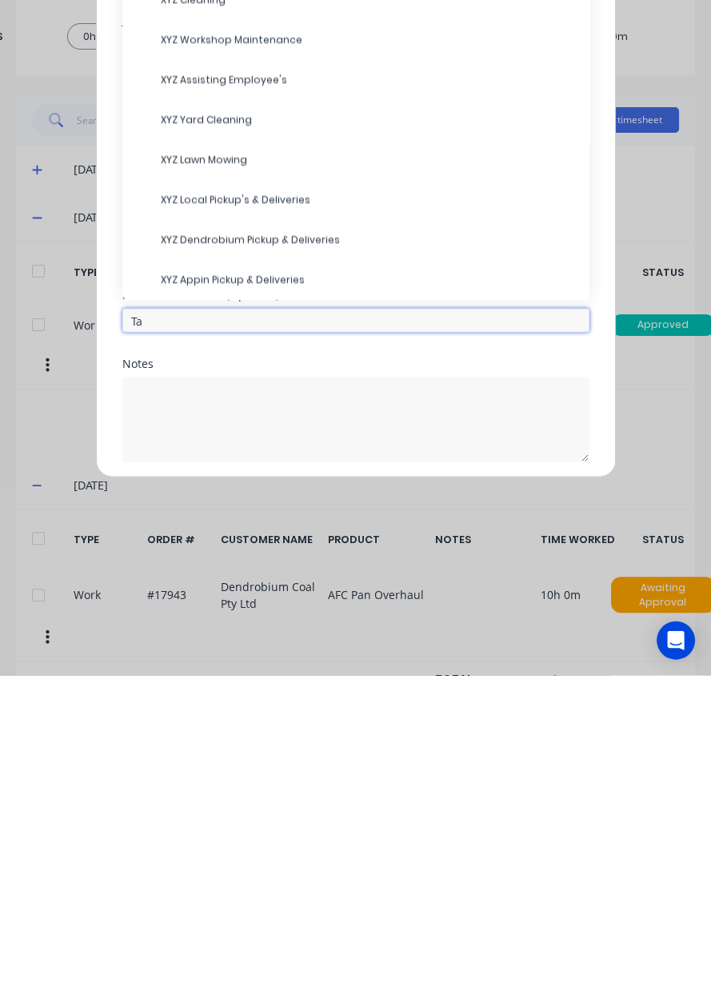
type input "T"
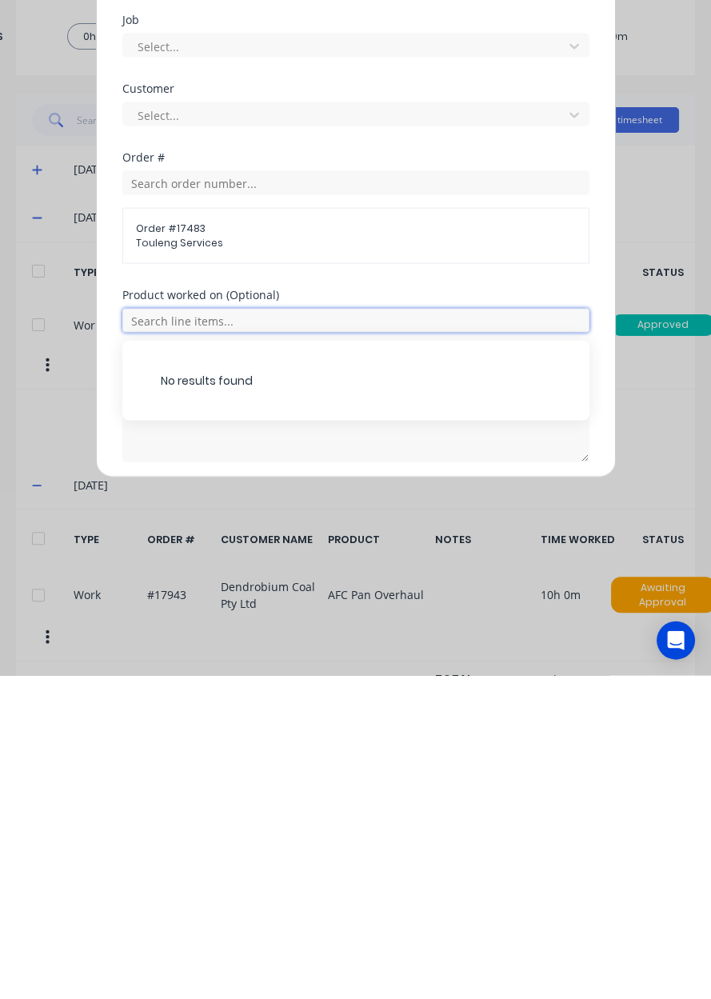
type input "P"
click at [390, 609] on div "Order # Order # 17483 Touleng Services" at bounding box center [355, 544] width 467 height 138
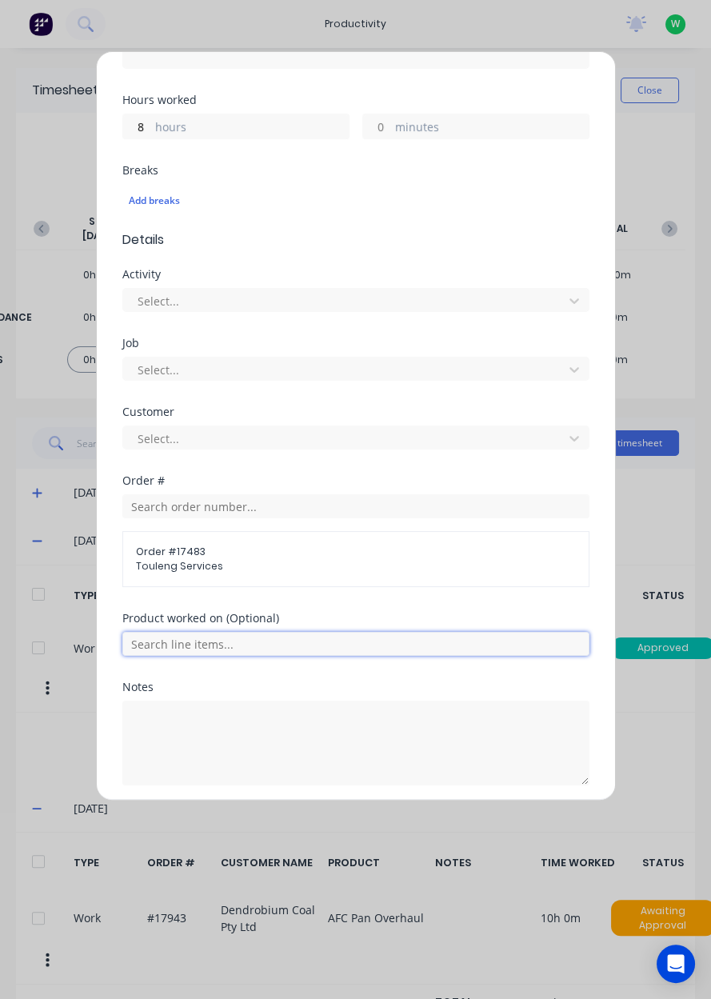
click at [354, 635] on input "text" at bounding box center [355, 644] width 467 height 24
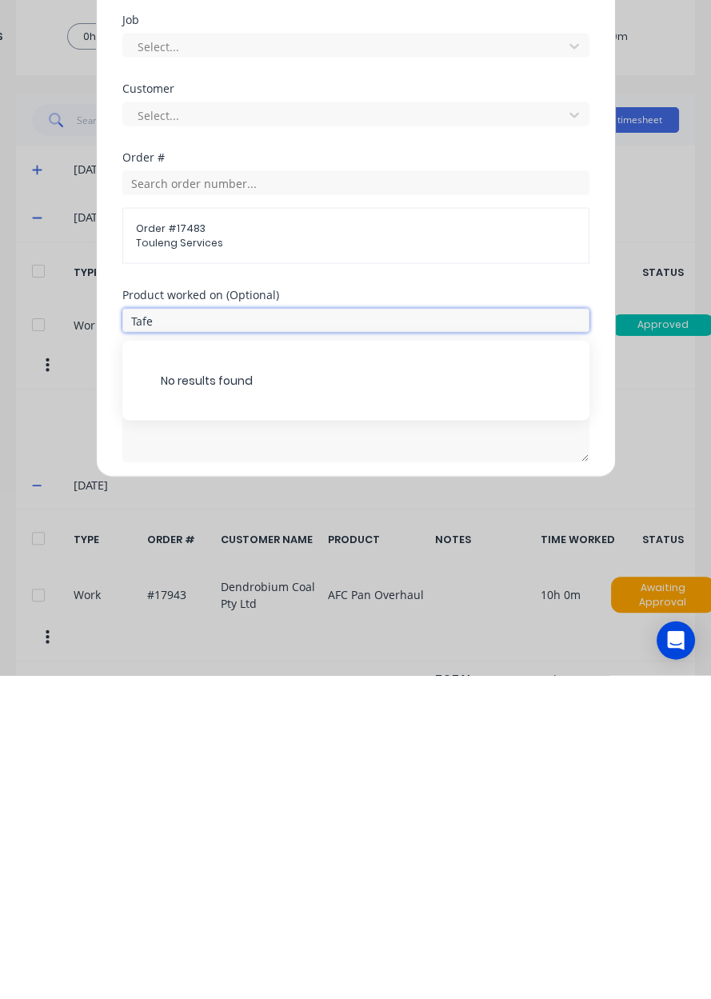
click at [354, 647] on input "Tafe" at bounding box center [355, 644] width 467 height 24
type input "T"
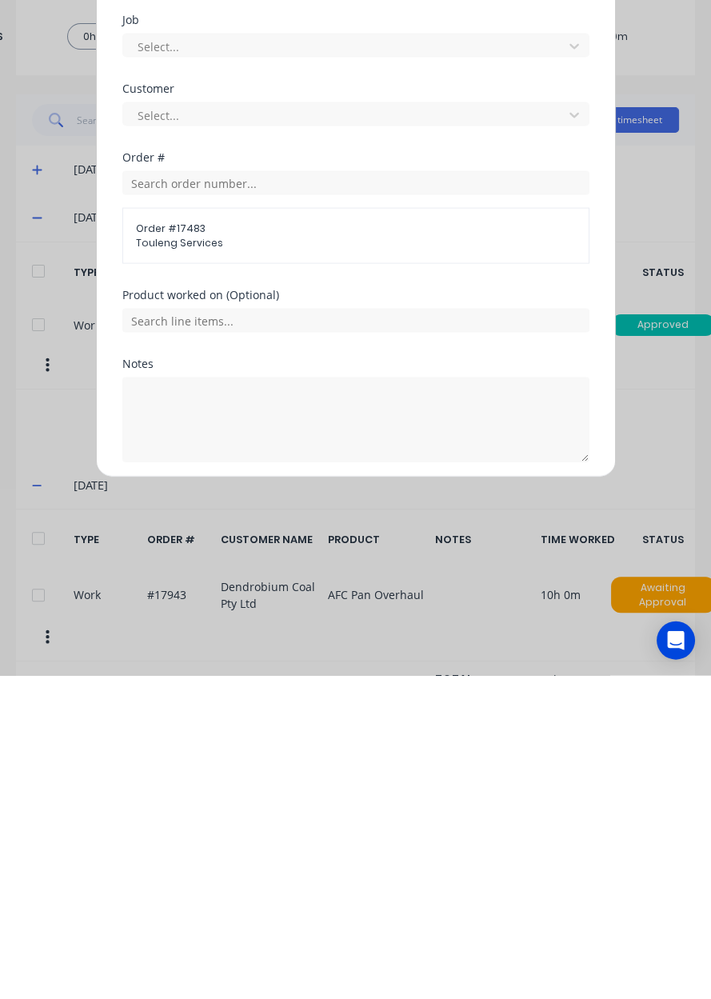
click at [334, 811] on button "Add manual time entry" at bounding box center [317, 824] width 135 height 26
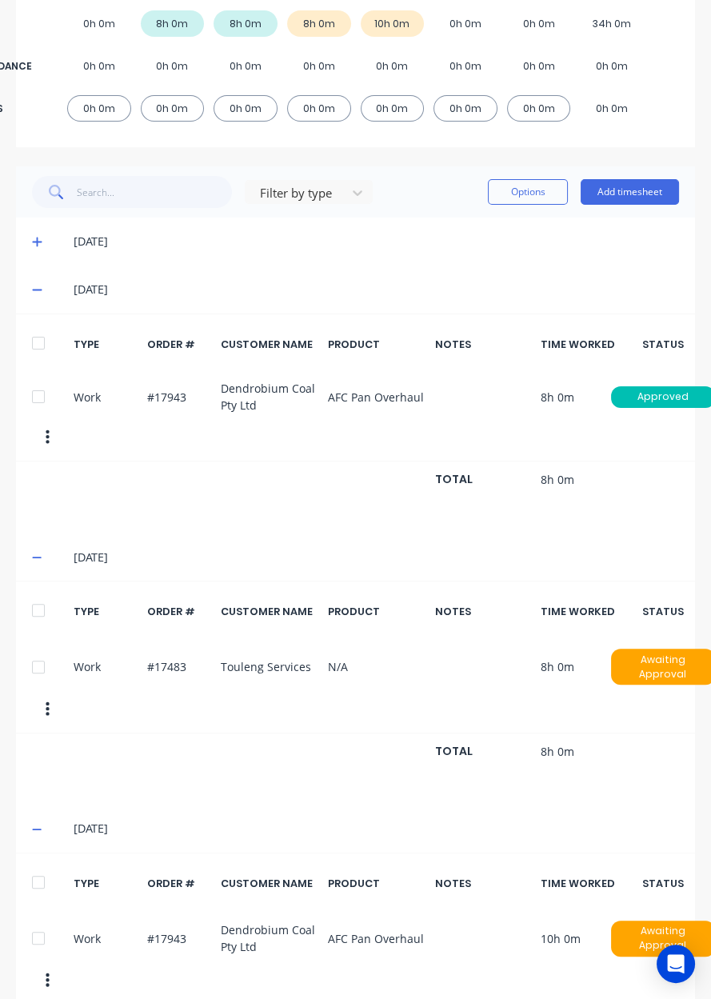
scroll to position [0, 0]
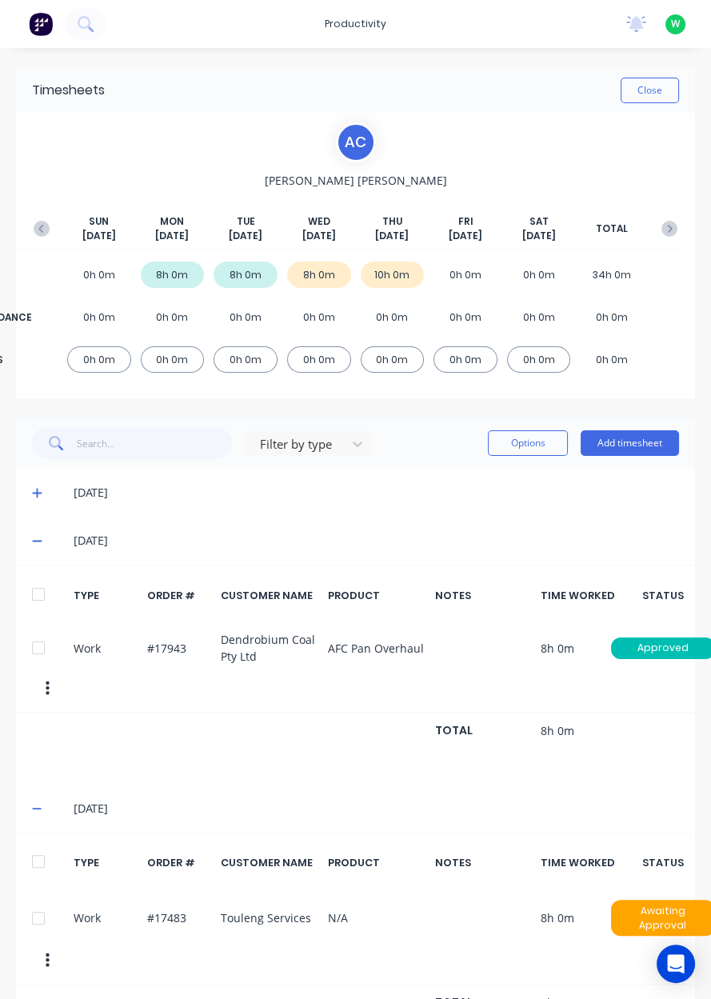
click at [638, 86] on button "Close" at bounding box center [650, 91] width 58 height 26
